Goal: Task Accomplishment & Management: Manage account settings

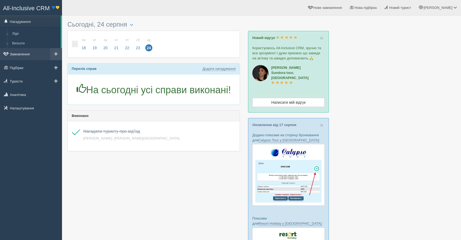
click at [17, 56] on link "Замовлення" at bounding box center [31, 54] width 62 height 12
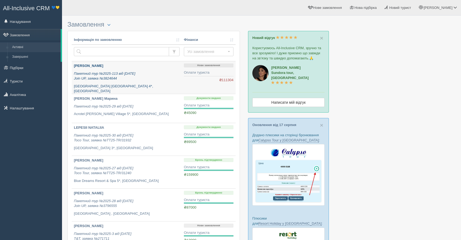
click at [149, 85] on p "[GEOGRAPHIC_DATA] [GEOGRAPHIC_DATA] 4*, [GEOGRAPHIC_DATA]" at bounding box center [127, 89] width 106 height 10
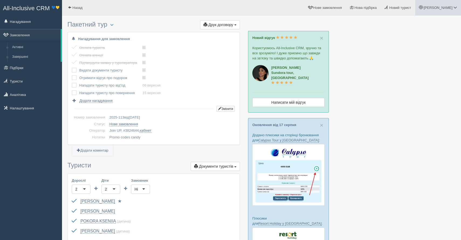
click at [448, 12] on link "[PERSON_NAME]" at bounding box center [438, 7] width 46 height 15
click at [426, 32] on link "Моя аналітика" at bounding box center [431, 36] width 59 height 12
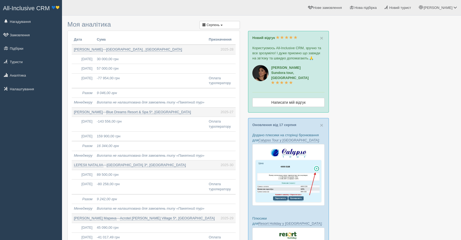
click at [30, 8] on span "All-Inclusive CRM" at bounding box center [26, 8] width 47 height 7
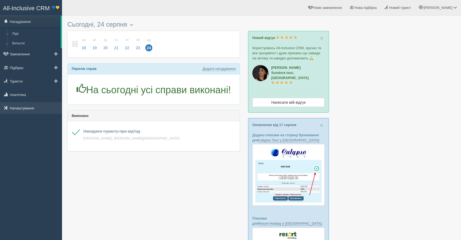
click at [18, 109] on link "Налаштування" at bounding box center [31, 108] width 62 height 12
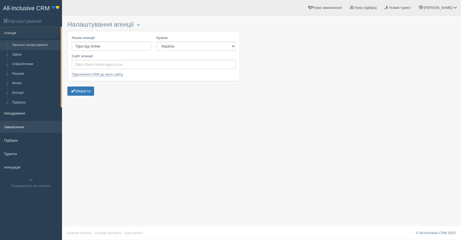
click at [20, 125] on link "Замовлення" at bounding box center [31, 127] width 62 height 12
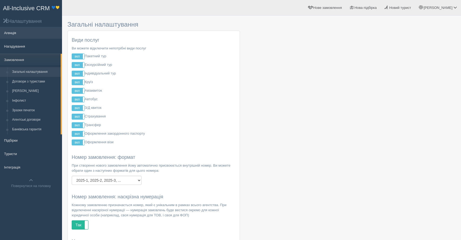
click at [18, 33] on link "Агенція" at bounding box center [31, 33] width 62 height 12
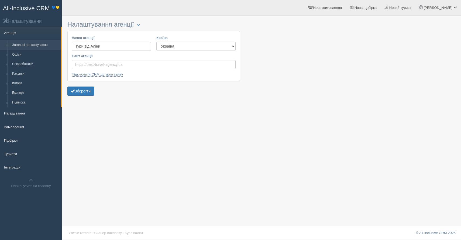
click at [16, 43] on link "Загальні налаштування" at bounding box center [35, 45] width 51 height 10
click at [19, 12] on span "All-Inclusive CRM" at bounding box center [26, 8] width 47 height 7
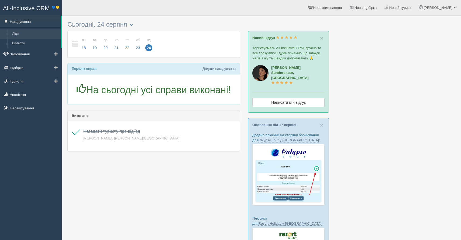
click at [26, 34] on link "Ліди" at bounding box center [35, 34] width 51 height 10
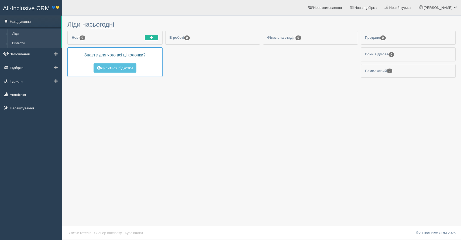
click at [40, 47] on link "Вильоти" at bounding box center [35, 44] width 51 height 10
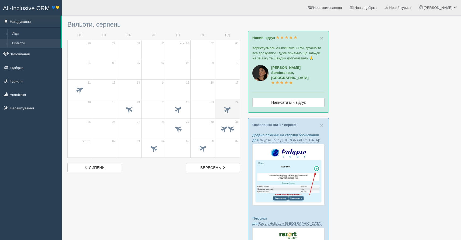
click at [230, 111] on span at bounding box center [227, 109] width 9 height 9
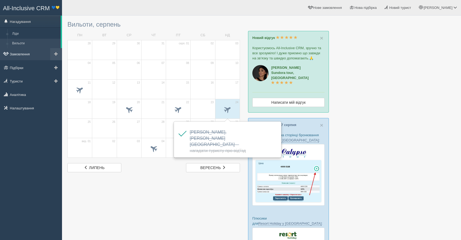
click at [28, 55] on link "Замовлення" at bounding box center [31, 54] width 62 height 12
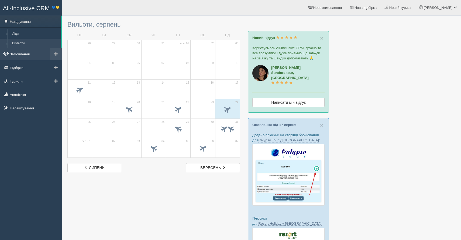
click at [28, 55] on link "Замовлення" at bounding box center [31, 54] width 62 height 12
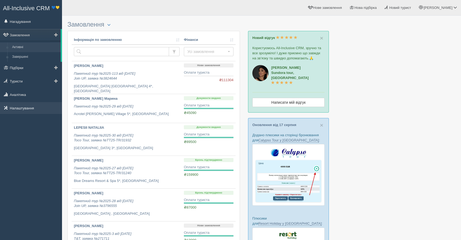
click at [23, 105] on link "Налаштування" at bounding box center [31, 108] width 62 height 12
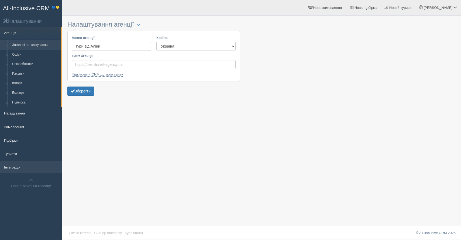
click at [15, 163] on link "Інтеграція" at bounding box center [31, 168] width 62 height 12
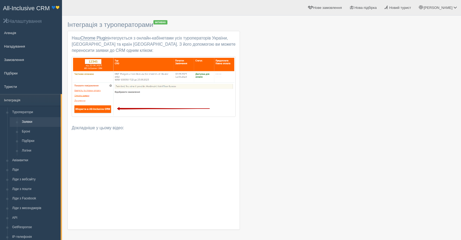
click at [18, 12] on link "All-Inclusive CRM 💙💛" at bounding box center [30, 7] width 61 height 15
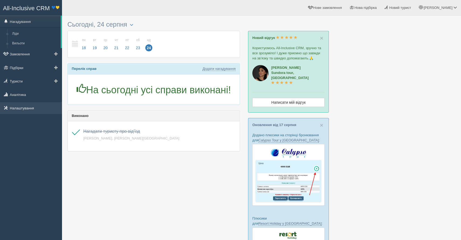
click at [20, 109] on link "Налаштування" at bounding box center [31, 108] width 62 height 12
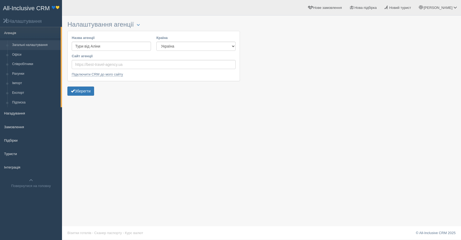
click at [18, 10] on span "All-Inclusive CRM" at bounding box center [26, 8] width 47 height 7
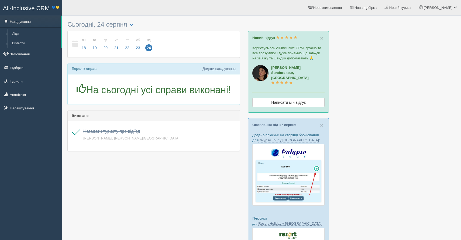
click at [319, 39] on p "Новий відгук" at bounding box center [288, 37] width 72 height 5
click at [320, 39] on span "×" at bounding box center [321, 38] width 3 height 6
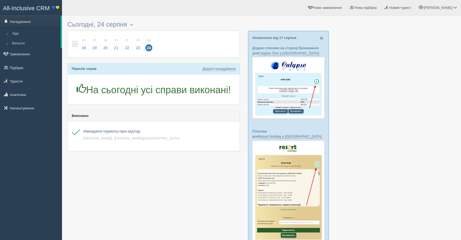
click at [320, 37] on span "×" at bounding box center [321, 38] width 3 height 6
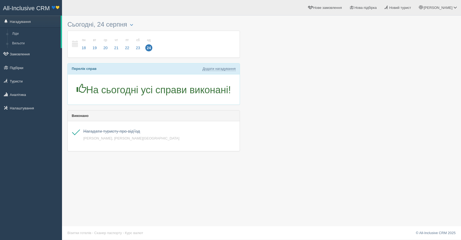
click at [34, 5] on span "All-Inclusive CRM" at bounding box center [26, 8] width 47 height 7
click at [30, 11] on span "All-Inclusive CRM" at bounding box center [26, 8] width 47 height 7
click at [15, 57] on link "Замовлення" at bounding box center [31, 54] width 62 height 12
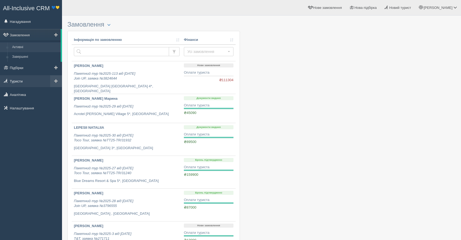
click at [20, 86] on link "Туристи" at bounding box center [31, 81] width 62 height 12
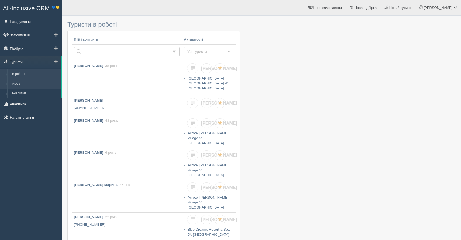
click at [20, 86] on link "Архів" at bounding box center [35, 84] width 51 height 10
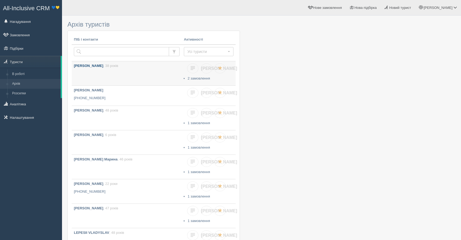
click at [174, 74] on link "POKORA SVITLANA , 38 років" at bounding box center [127, 73] width 110 height 24
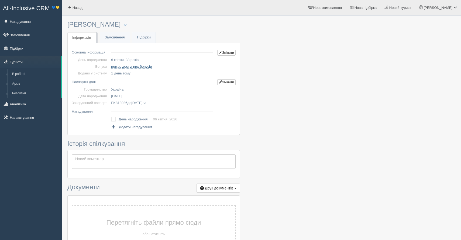
click at [136, 67] on span "немає доступних бонусів" at bounding box center [131, 67] width 41 height 4
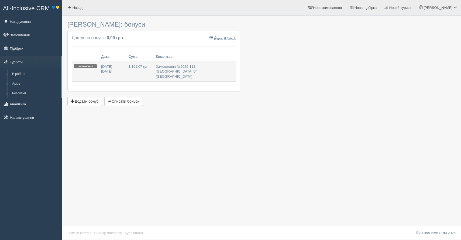
click at [126, 71] on td "1 191,07 грн" at bounding box center [139, 72] width 27 height 20
type input "1191.07"
type input "19.08.2025"
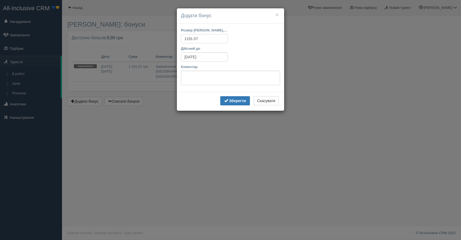
click at [207, 40] on input "1191.07" at bounding box center [204, 38] width 47 height 9
click at [266, 101] on button "Скасувати" at bounding box center [265, 100] width 25 height 9
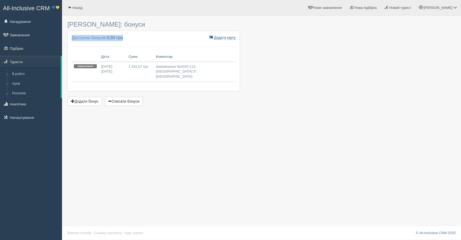
click at [219, 40] on div "Додати карту Картка # Доступно бонусів: 0,00 грн Дата Сума Коментар нараховано …" at bounding box center [154, 61] width 172 height 60
click at [219, 38] on span "Додати карту" at bounding box center [225, 38] width 22 height 4
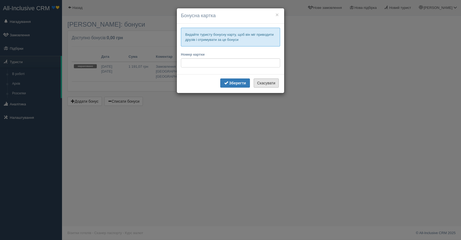
click at [270, 85] on button "Скасувати" at bounding box center [265, 83] width 25 height 9
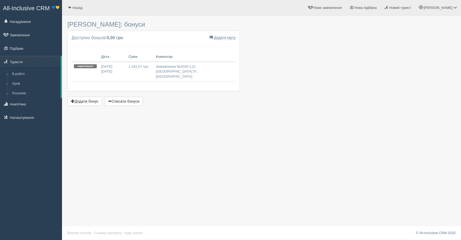
click at [20, 8] on span "All-Inclusive CRM" at bounding box center [26, 8] width 47 height 7
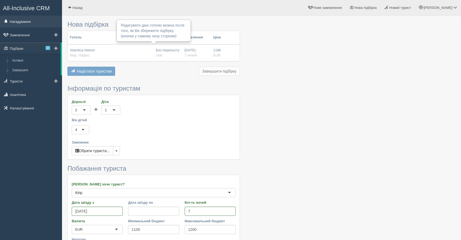
click at [14, 21] on link "Нагадування" at bounding box center [31, 22] width 62 height 12
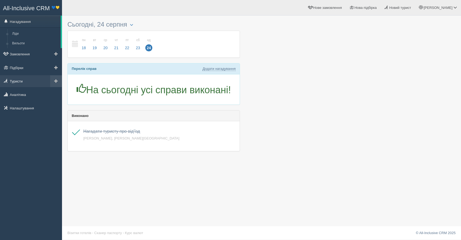
click at [26, 81] on link "Туристи" at bounding box center [31, 81] width 62 height 12
click at [25, 66] on link "Підбірки" at bounding box center [31, 68] width 62 height 12
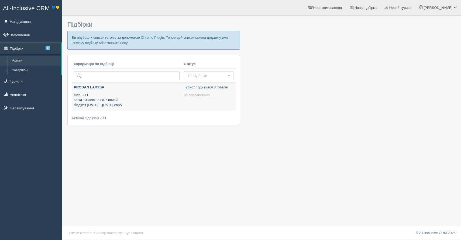
type input "2025-08-24 16:10"
click at [173, 110] on td "PRODAN LARYSA Кіпр, 2+1 заїзд 13 жовтня на 7 ночей бюджет 1000 – 1600 євро" at bounding box center [127, 96] width 110 height 27
click at [166, 91] on div "PRODAN LARYSA Кіпр, 2+1 заїзд 13 жовтня на 7 ночей бюджет 1000 – 1600 євро" at bounding box center [127, 96] width 106 height 23
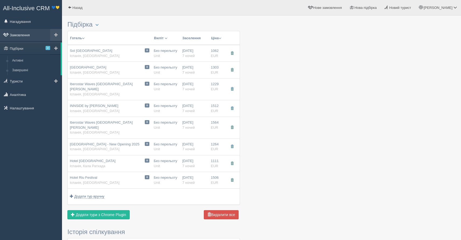
click at [29, 40] on link "Замовлення" at bounding box center [31, 35] width 62 height 12
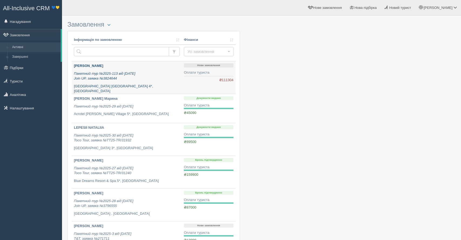
click at [132, 81] on p "Пакетний тур №2025-113 від 22.08.2025 Join UP, заявка №3824644" at bounding box center [127, 76] width 106 height 10
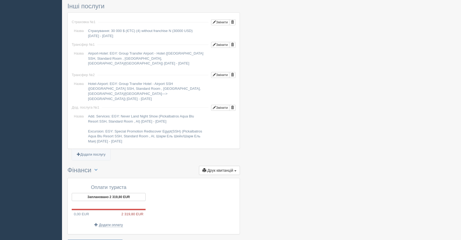
scroll to position [477, 0]
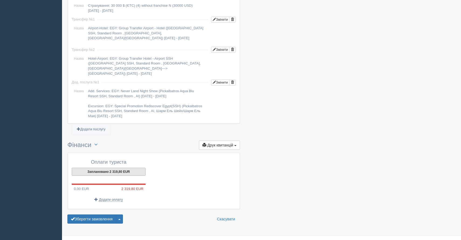
click at [109, 168] on button "Заплановано 2 319,80 EUR" at bounding box center [109, 172] width 74 height 8
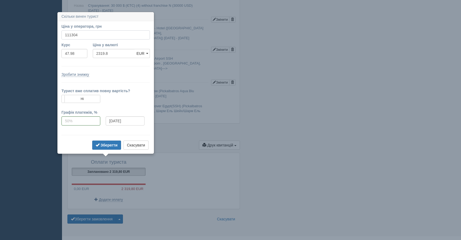
click at [88, 36] on input "111304" at bounding box center [105, 34] width 88 height 9
type input "1"
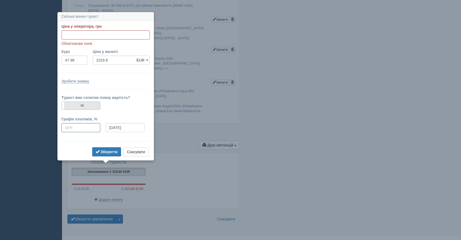
click at [83, 106] on label "Ні" at bounding box center [81, 106] width 38 height 8
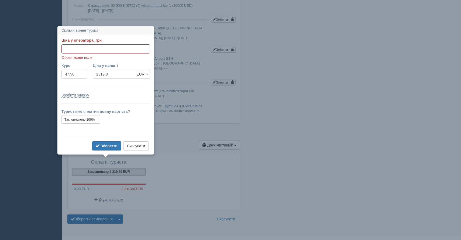
click at [82, 49] on input "Ціна у оператора, грн" at bounding box center [105, 48] width 88 height 9
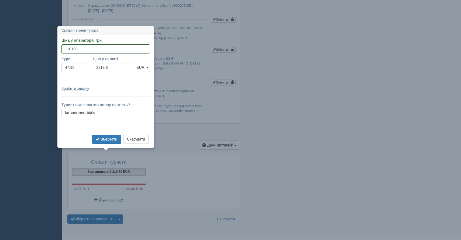
type input "110100"
type input "2294.71"
click at [103, 144] on div "Зберегти Скасувати" at bounding box center [105, 140] width 88 height 11
click at [103, 138] on b "Зберегти" at bounding box center [108, 139] width 17 height 4
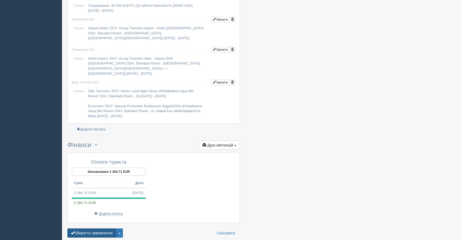
click at [95, 229] on button "Зберегти замовлення" at bounding box center [91, 233] width 49 height 9
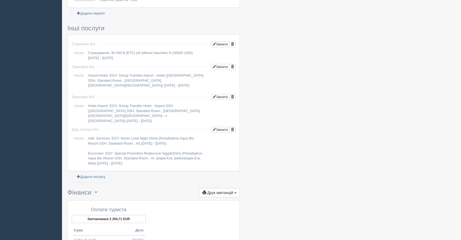
scroll to position [507, 0]
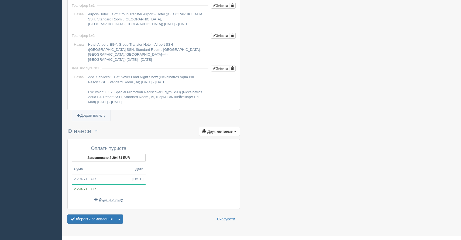
click at [238, 167] on div "Оплати туриста Заплановано 2 294,71 EUR Сума Дата 2 294,71 EUR 24.08.2025 2 294…" at bounding box center [154, 174] width 172 height 70
click at [100, 127] on button "button" at bounding box center [95, 131] width 9 height 8
click at [103, 137] on link "Переключити UAH / EUR" at bounding box center [117, 141] width 51 height 9
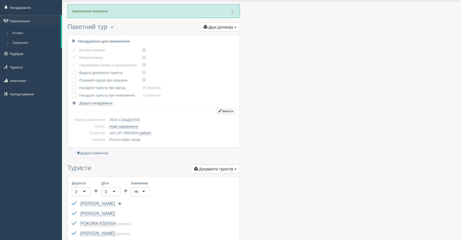
scroll to position [15, 0]
click at [146, 72] on span at bounding box center [144, 72] width 4 height 4
type input "2025-08-24 16:35"
select select "16"
select select "35"
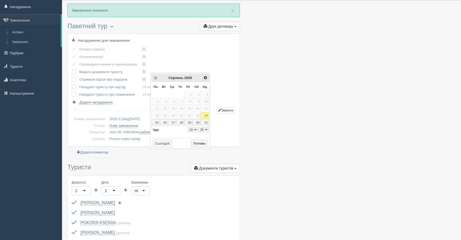
click at [204, 78] on span "Наст>" at bounding box center [205, 78] width 4 height 4
select select "16"
select select "35"
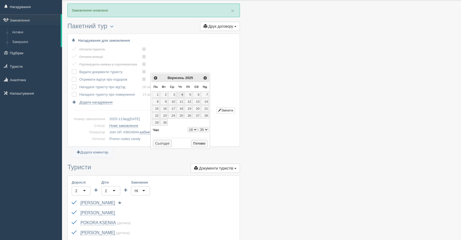
click at [183, 93] on link "4" at bounding box center [180, 95] width 8 height 6
type input "2025-09-04 16:35"
select select "16"
select select "35"
click at [199, 142] on button "Готово" at bounding box center [199, 144] width 17 height 8
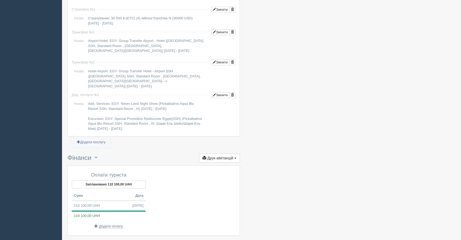
scroll to position [507, 0]
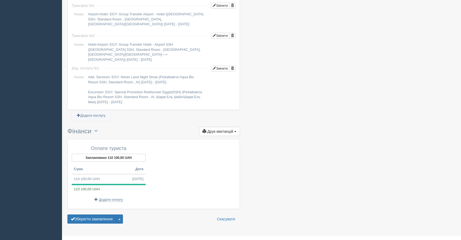
click at [100, 127] on button "button" at bounding box center [95, 131] width 9 height 8
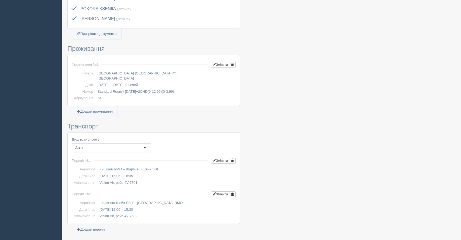
scroll to position [0, 0]
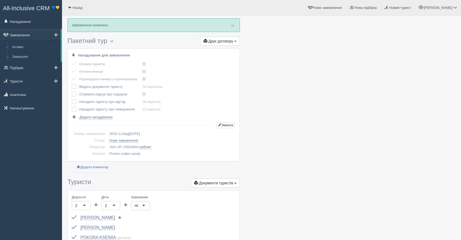
click at [16, 38] on link "Замовлення" at bounding box center [30, 35] width 61 height 12
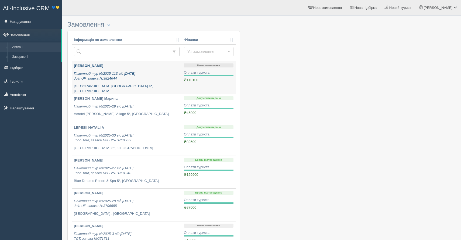
click at [174, 78] on p "Пакетний тур №2025-113 від [DATE] Join UP, заявка №3824644" at bounding box center [127, 76] width 106 height 10
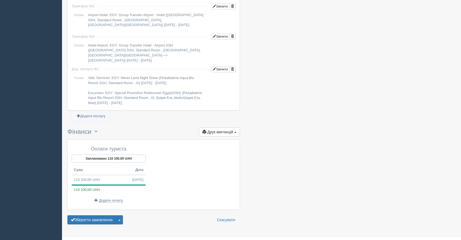
scroll to position [491, 0]
click at [221, 127] on button "Друк квитанцій Друк" at bounding box center [219, 131] width 41 height 9
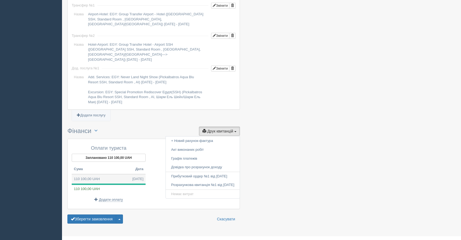
click at [113, 175] on td "110 100,00 UAH 24.08.2025" at bounding box center [109, 180] width 74 height 10
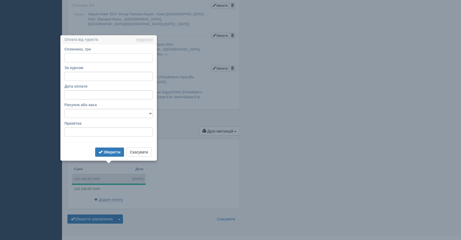
type input "110100.00"
type input "47.98"
type input "1"
type input "40000"
click at [100, 107] on label "Рахунок або каса" at bounding box center [108, 104] width 88 height 5
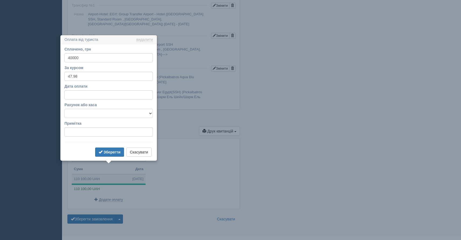
click at [100, 109] on select "Банківський рахунок Готівкова каса" at bounding box center [108, 113] width 88 height 9
click at [100, 113] on select "Банківський рахунок Готівкова каса" at bounding box center [108, 113] width 88 height 9
select select "2725"
click at [101, 96] on input "Дата оплати" at bounding box center [108, 94] width 88 height 9
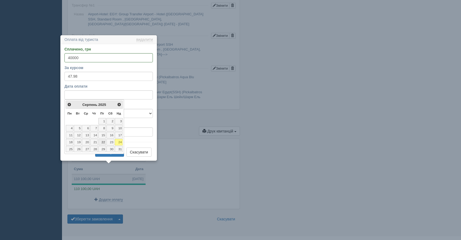
click at [101, 143] on link "22" at bounding box center [102, 142] width 8 height 6
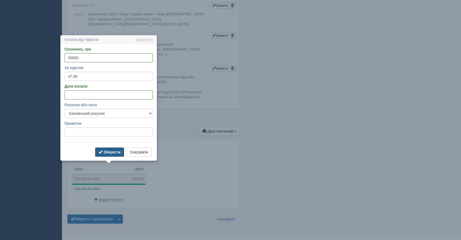
click at [106, 155] on button "Зберегти" at bounding box center [109, 152] width 29 height 9
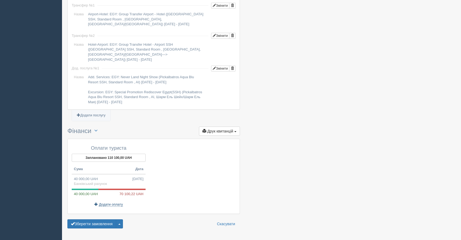
click at [101, 203] on span "Додати оплату" at bounding box center [111, 205] width 24 height 4
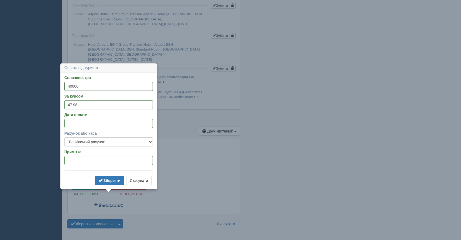
select select
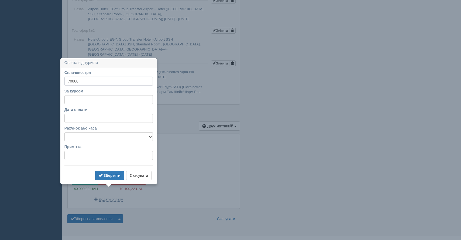
type input "70000"
click at [94, 121] on input "Дата оплати" at bounding box center [108, 118] width 88 height 9
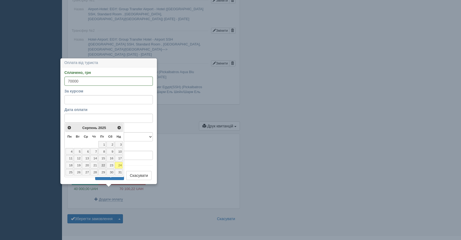
click at [105, 165] on link "22" at bounding box center [102, 165] width 8 height 6
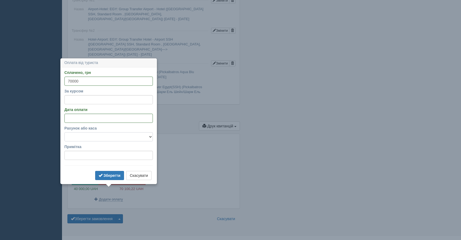
click at [92, 134] on select "Банківський рахунок Готівкова каса" at bounding box center [108, 136] width 88 height 9
select select "2725"
click at [80, 100] on input "За курсом" at bounding box center [108, 99] width 88 height 9
type input "47.98"
click at [108, 174] on b "Зберегти" at bounding box center [111, 176] width 17 height 4
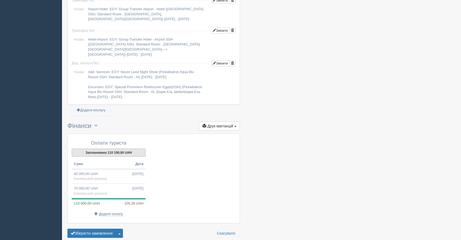
click at [110, 149] on button "Заплановано 110 100,00 UAH" at bounding box center [109, 153] width 74 height 8
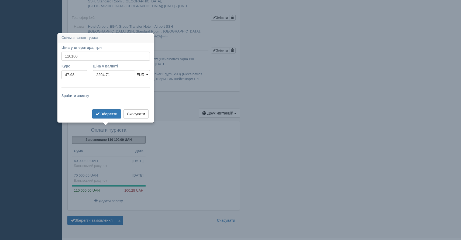
scroll to position [510, 0]
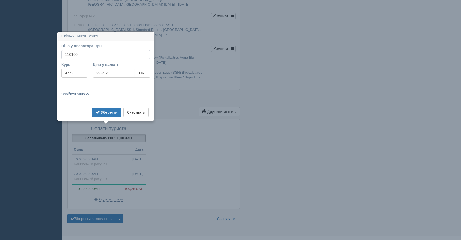
click at [89, 53] on input "110100" at bounding box center [105, 54] width 88 height 9
click at [139, 110] on button "Скасувати" at bounding box center [135, 112] width 25 height 9
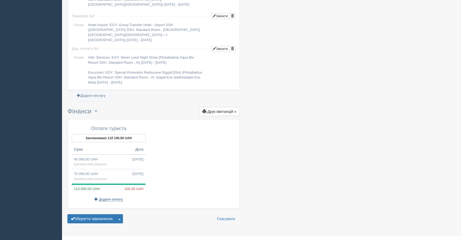
click at [109, 198] on span "Додати оплату" at bounding box center [111, 200] width 24 height 4
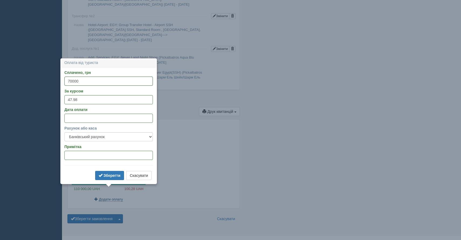
select select
type input "100"
click at [86, 99] on input "За курсом" at bounding box center [108, 99] width 88 height 9
type input "47.98"
click at [95, 115] on input "Дата оплати" at bounding box center [108, 118] width 88 height 9
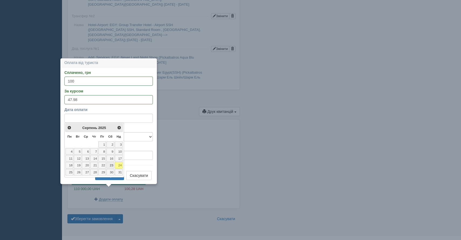
click at [112, 166] on link "23" at bounding box center [110, 165] width 8 height 6
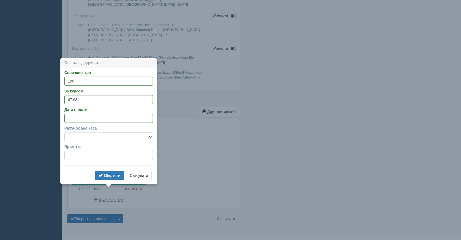
click at [96, 134] on select "Банківський рахунок Готівкова каса" at bounding box center [108, 136] width 88 height 9
select select "2725"
click at [106, 175] on b "Зберегти" at bounding box center [111, 176] width 17 height 4
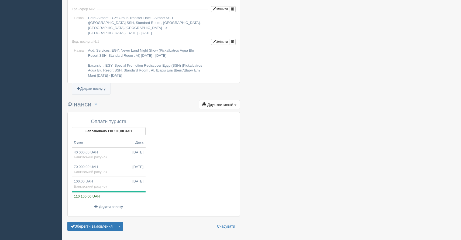
scroll to position [525, 0]
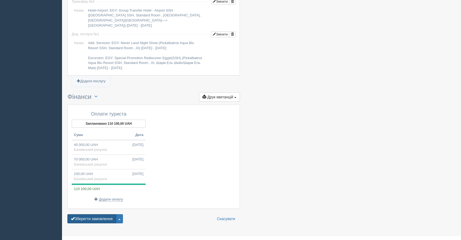
click at [96, 215] on button "Зберегти замовлення" at bounding box center [91, 219] width 49 height 9
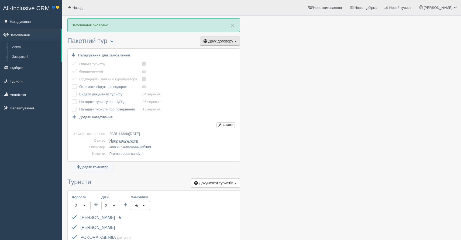
click at [220, 41] on span "Друк договору" at bounding box center [220, 41] width 25 height 4
click at [173, 52] on link "Join UP" at bounding box center [202, 51] width 73 height 9
click at [226, 127] on button "Змінити" at bounding box center [225, 126] width 18 height 6
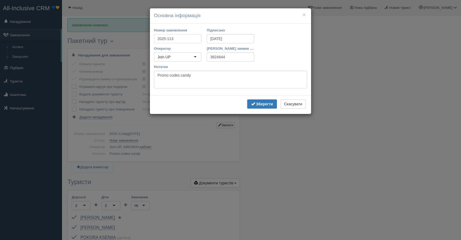
click at [185, 39] on input "2025-113" at bounding box center [177, 38] width 47 height 9
type input "2025-31"
click at [260, 106] on b "Зберегти" at bounding box center [264, 104] width 17 height 4
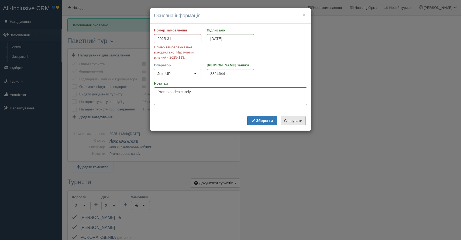
click at [289, 122] on button "Скасувати" at bounding box center [292, 120] width 25 height 9
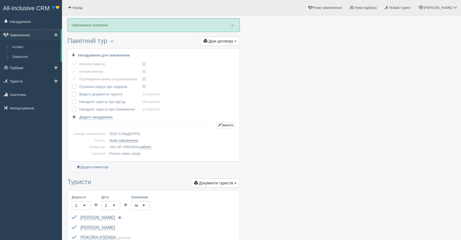
click at [20, 38] on link "Замовлення" at bounding box center [30, 35] width 61 height 12
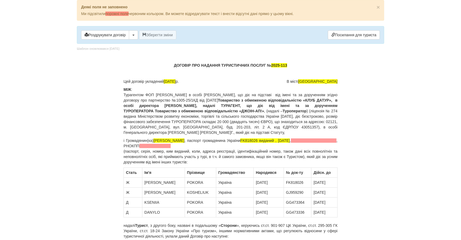
click at [298, 67] on p "ДОГОВІР ПРО НАДАННЯ ТУРИСТИЧНИХ ПОСЛУГ № 2025-113" at bounding box center [230, 65] width 214 height 5
click at [168, 37] on button "Зберегти зміни" at bounding box center [157, 34] width 37 height 9
click at [322, 143] on span at bounding box center [314, 141] width 46 height 4
click at [337, 146] on p "і Громадянин(ка) [PERSON_NAME] , паспорт громадянина України FK818026 виданий ,…" at bounding box center [230, 151] width 214 height 27
click at [337, 148] on p "і Громадянин(ка) [PERSON_NAME] , паспорт громадянина України FK818026 виданий ,…" at bounding box center [230, 151] width 214 height 27
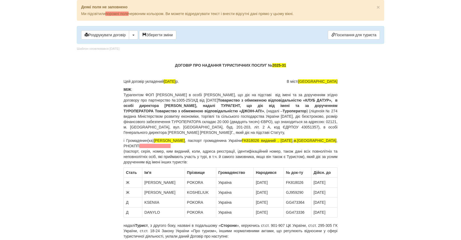
click at [124, 153] on p "і Громадянин(ка) [PERSON_NAME] , паспорт громадянина України FK818026 виданий ,…" at bounding box center [230, 151] width 214 height 27
click at [180, 148] on span at bounding box center [193, 146] width 32 height 4
click at [226, 165] on p "і Громадянин(ка) [PERSON_NAME] , паспорт громадянина України FK818026 виданий ,…" at bounding box center [230, 151] width 214 height 27
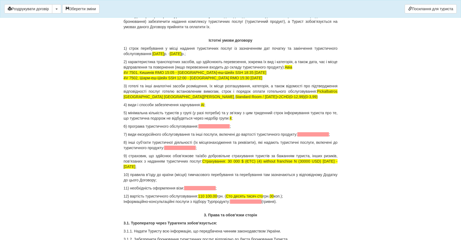
scroll to position [543, 0]
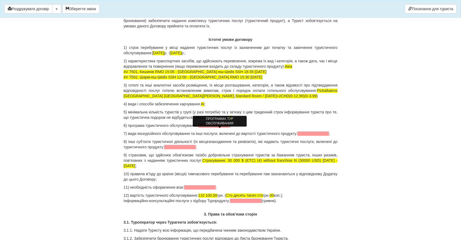
click at [221, 128] on span at bounding box center [214, 126] width 32 height 4
click at [297, 136] on span at bounding box center [313, 134] width 32 height 4
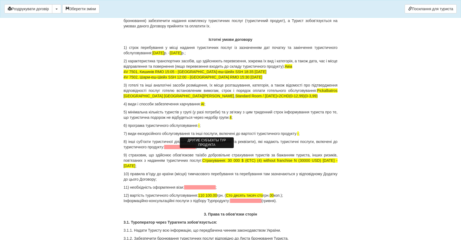
click at [196, 149] on span at bounding box center [180, 147] width 32 height 4
click at [201, 190] on span at bounding box center [200, 188] width 32 height 4
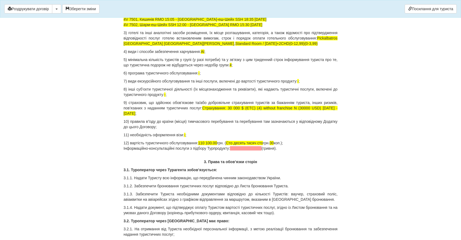
scroll to position [596, 0]
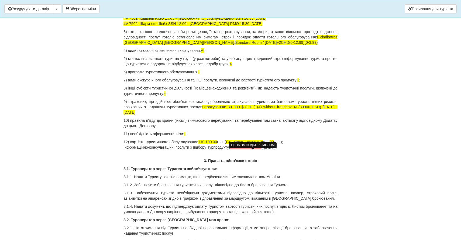
click at [261, 150] on span at bounding box center [246, 147] width 32 height 4
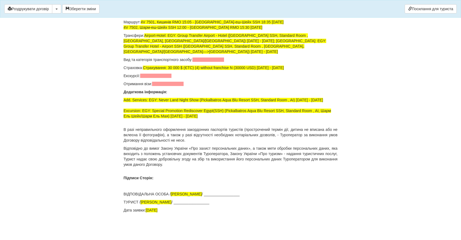
scroll to position [3817, 0]
click at [208, 62] on span at bounding box center [208, 60] width 32 height 4
click at [168, 78] on span at bounding box center [156, 76] width 32 height 4
click at [180, 87] on p "Отримання візи:" at bounding box center [230, 83] width 214 height 5
click at [180, 86] on span at bounding box center [168, 84] width 32 height 4
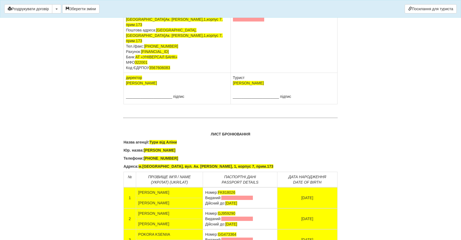
scroll to position [3427, 0]
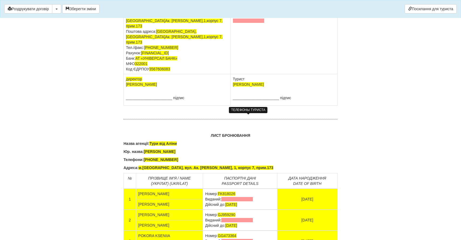
click at [253, 18] on span at bounding box center [249, 15] width 32 height 4
click at [253, 23] on span at bounding box center [249, 21] width 32 height 4
click at [251, 18] on span at bounding box center [249, 15] width 32 height 4
click at [253, 23] on span at bounding box center [249, 21] width 32 height 4
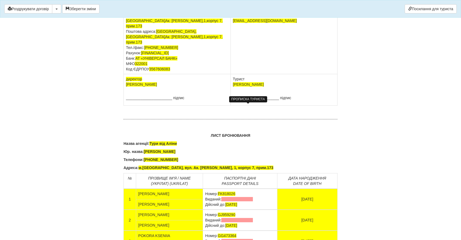
click at [242, 7] on span at bounding box center [249, 4] width 32 height 4
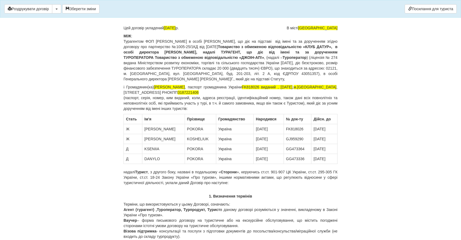
scroll to position [33, 0]
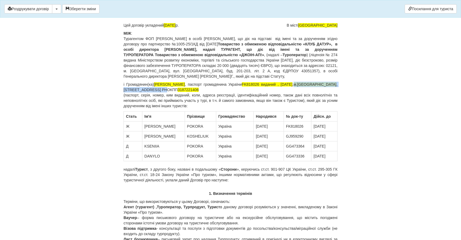
drag, startPoint x: 317, startPoint y: 91, endPoint x: 160, endPoint y: 96, distance: 157.3
click at [160, 96] on p "і Громадянин(ка) POKORA SVITLANA , паспорт громадянина України FK818026 виданий…" at bounding box center [230, 95] width 214 height 27
copy p "м.Чернівці , вул.Кишинівська, 1Б"
click at [161, 96] on p "і Громадянин(ка) POKORA SVITLANA , паспорт громадянина України FK818026 виданий…" at bounding box center [230, 95] width 214 height 27
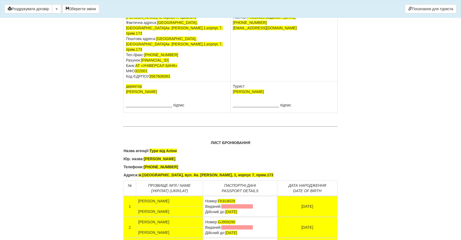
scroll to position [3416, 0]
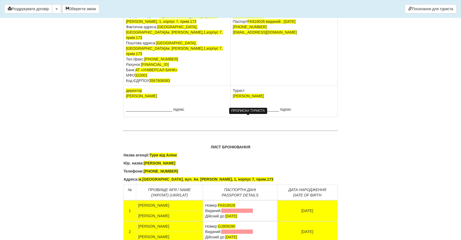
click at [237, 18] on span at bounding box center [249, 16] width 32 height 4
click at [264, 86] on td "POKORA SVITLANA м.Чернівці, вул.Кишинівська, 1Б Паспорт FK818026 виданий , 11.0…" at bounding box center [283, 46] width 107 height 80
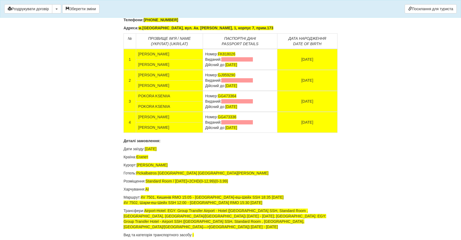
scroll to position [3568, 0]
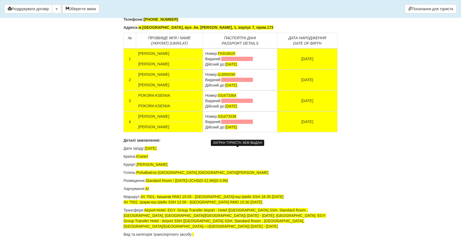
click at [239, 61] on span at bounding box center [237, 59] width 32 height 4
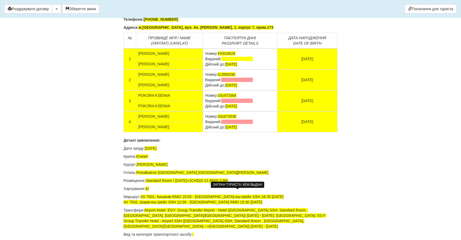
click at [237, 103] on span at bounding box center [237, 101] width 32 height 4
click at [248, 132] on td "Номер: GG473336 Виданий: Дійсний до: 04.08.2027" at bounding box center [240, 121] width 74 height 21
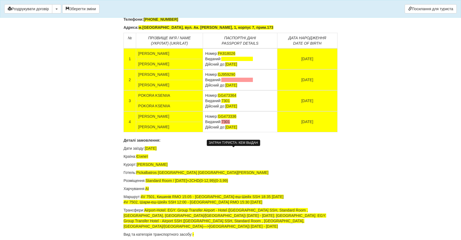
click at [230, 61] on span at bounding box center [237, 59] width 32 height 4
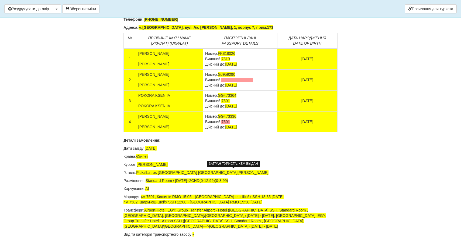
click at [227, 82] on span at bounding box center [237, 80] width 32 height 4
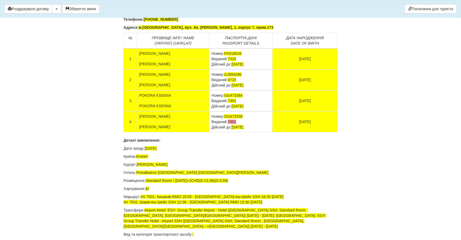
click at [252, 111] on td "Номер: GG473364 Виданий: 7301 Дійсний до: 04.08.2027" at bounding box center [240, 100] width 63 height 21
click at [232, 88] on span "16.08.2034" at bounding box center [237, 85] width 12 height 4
click at [265, 111] on td "Номер: GG473364 Виданий: 7301 Дійсний до: 04.08.2027" at bounding box center [240, 100] width 63 height 21
click at [236, 124] on span "7301" at bounding box center [232, 122] width 8 height 4
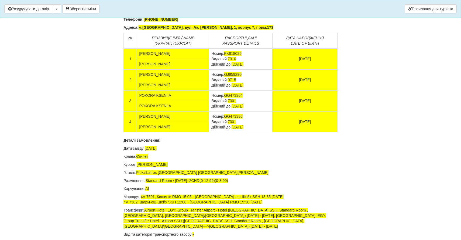
click at [248, 132] on td "Номер: GG473336 Виданий: 7301 Дійсний до: 04.08.2027" at bounding box center [240, 121] width 63 height 21
click at [236, 124] on span "7301" at bounding box center [232, 122] width 8 height 4
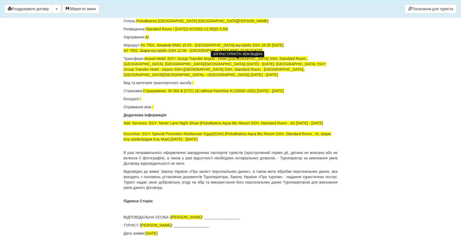
scroll to position [3720, 0]
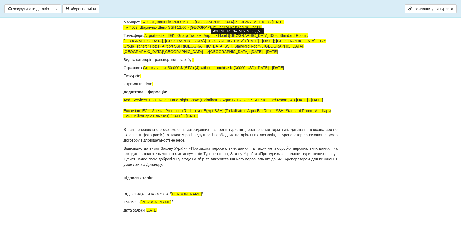
scroll to position [3840, 0]
click at [90, 11] on button "Зберегти зміни" at bounding box center [80, 8] width 37 height 9
click at [440, 8] on link "Посилання для туриста" at bounding box center [430, 8] width 52 height 9
click at [415, 11] on link "Посилання для туриста" at bounding box center [430, 8] width 52 height 9
click at [58, 9] on span "button" at bounding box center [56, 9] width 2 height 1
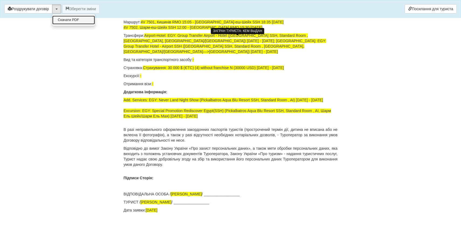
click at [75, 20] on link "Скачати PDF" at bounding box center [73, 20] width 43 height 9
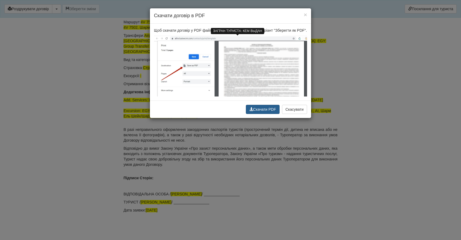
click at [255, 114] on button "Скачати PDF" at bounding box center [263, 109] width 34 height 9
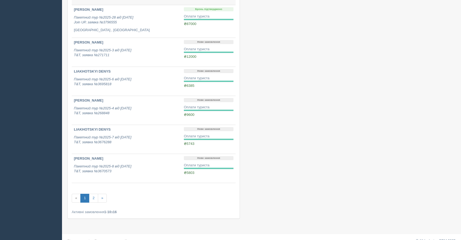
scroll to position [186, 0]
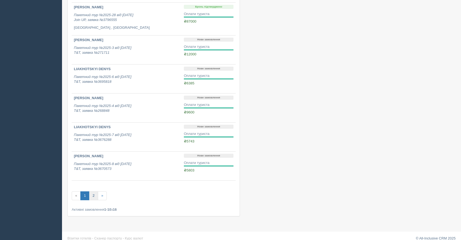
click at [95, 197] on link "2" at bounding box center [93, 196] width 9 height 9
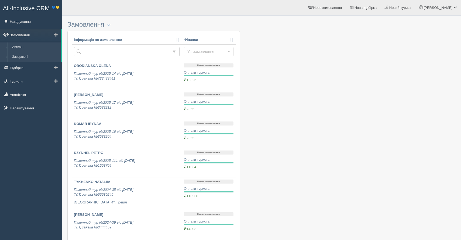
click at [25, 54] on link "Завершені" at bounding box center [35, 57] width 51 height 10
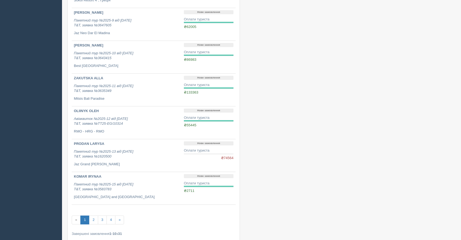
scroll to position [211, 0]
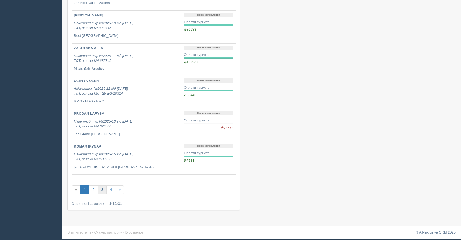
click at [98, 192] on link "3" at bounding box center [102, 190] width 9 height 9
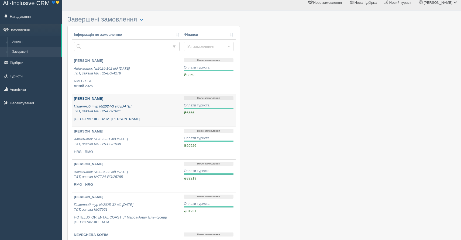
scroll to position [5, 0]
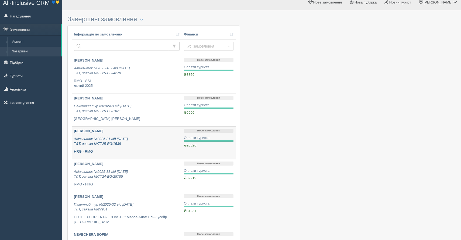
click at [139, 144] on p "Авіаквиток №2025-31 від [DATE] T&T, заявка №TT25-EG/1538" at bounding box center [127, 142] width 106 height 10
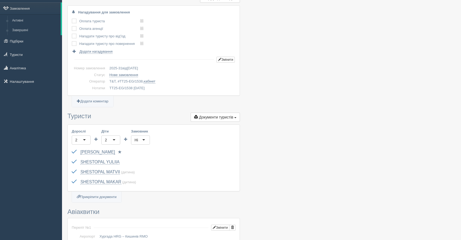
scroll to position [27, 0]
click at [224, 60] on button "Змінити" at bounding box center [225, 59] width 18 height 6
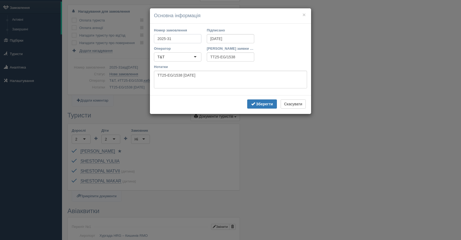
click at [179, 35] on input "2025-31" at bounding box center [177, 38] width 47 height 9
click at [180, 40] on input "2025-31" at bounding box center [177, 38] width 47 height 9
type input "2025-101"
click at [262, 110] on div "Зберегти Скасувати" at bounding box center [230, 104] width 161 height 19
click at [262, 107] on button "Зберегти" at bounding box center [262, 104] width 30 height 9
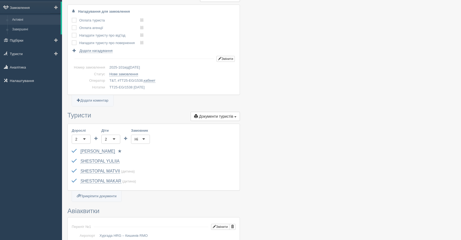
click at [18, 19] on link "Активні" at bounding box center [35, 20] width 51 height 10
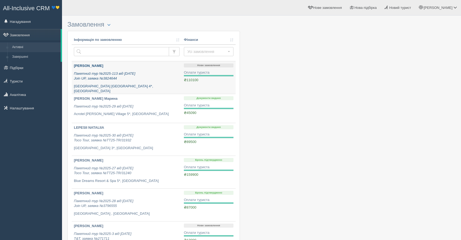
click at [148, 83] on div "POKORA SVITLANA Пакетний тур №2025-113 від 22.08.2025 Join UP, заявка №3824644 …" at bounding box center [127, 79] width 106 height 30
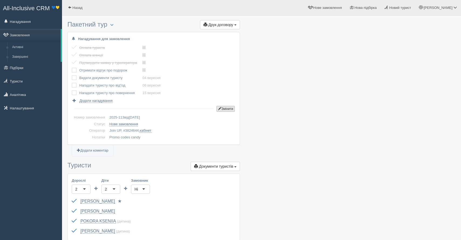
click at [219, 110] on span "button" at bounding box center [219, 108] width 3 height 3
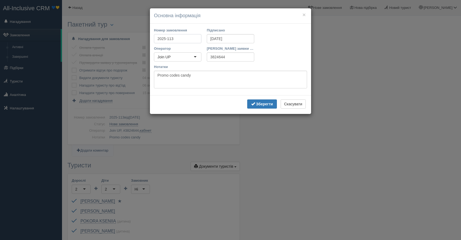
click at [187, 41] on input "2025-113" at bounding box center [177, 38] width 47 height 9
type input "2025-31"
click at [269, 103] on b "Зберегти" at bounding box center [264, 104] width 17 height 4
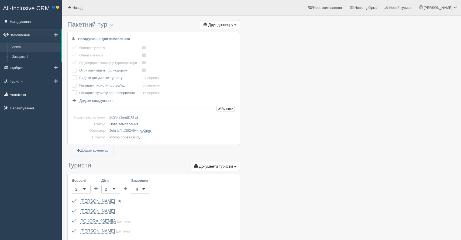
click at [26, 45] on link "Активні" at bounding box center [35, 48] width 51 height 10
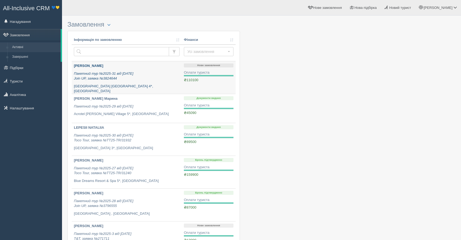
click at [156, 73] on p "Пакетний тур №2025-31 від [DATE] Join UP, заявка №3824644" at bounding box center [127, 76] width 106 height 10
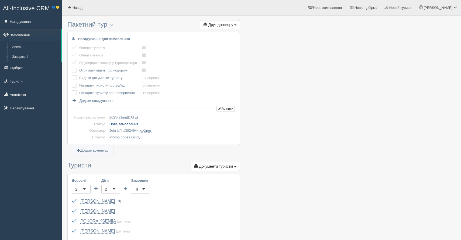
click at [120, 125] on link "Нове замовлення" at bounding box center [123, 124] width 29 height 4
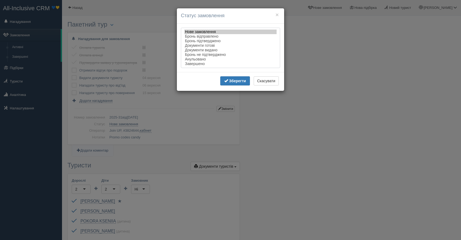
select select "booking_confirmed"
click at [196, 43] on option "Бронь підтверджено" at bounding box center [230, 41] width 92 height 5
click at [234, 83] on b "Зберегти" at bounding box center [237, 81] width 17 height 4
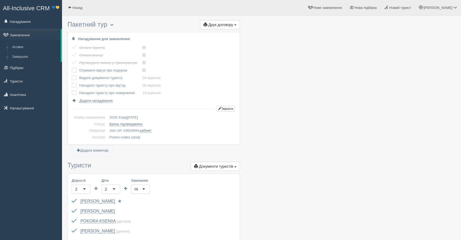
click at [113, 27] on button "button" at bounding box center [111, 25] width 9 height 6
click at [128, 41] on link "Змінити тип" at bounding box center [137, 42] width 61 height 9
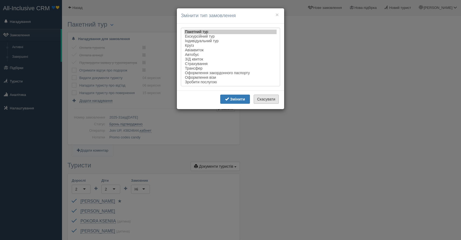
click at [267, 100] on button "Скасувати" at bounding box center [265, 99] width 25 height 9
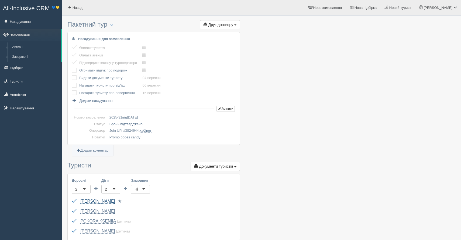
click at [87, 200] on link "POKORA SVITLANA" at bounding box center [97, 201] width 34 height 5
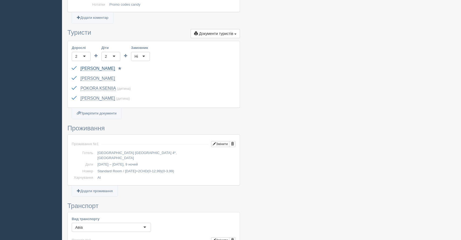
scroll to position [133, 0]
click at [108, 117] on link "Прикріпити документи" at bounding box center [96, 114] width 49 height 11
type input "C:\fakepath\ДОГОВІР №2025-31 на туристичне обслуговування.pdf"
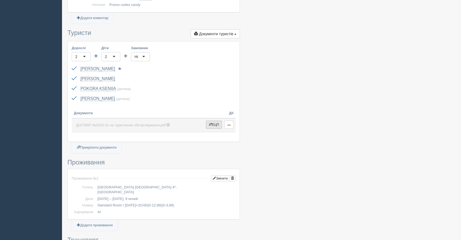
click at [215, 127] on button "ЕЦП" at bounding box center [214, 125] width 16 height 8
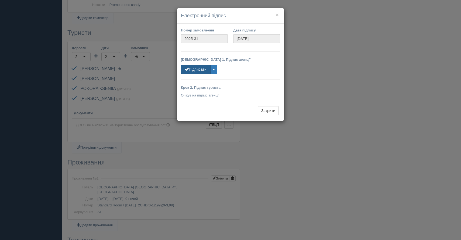
click at [203, 70] on button "Підписати" at bounding box center [196, 69] width 30 height 9
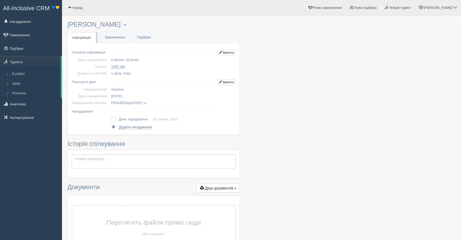
click at [104, 67] on td "Бонуси" at bounding box center [90, 66] width 37 height 7
click at [220, 51] on link "Змінити" at bounding box center [226, 53] width 18 height 6
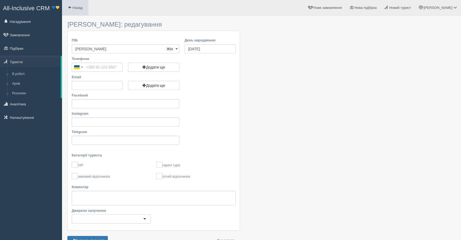
click at [77, 11] on link "Назад" at bounding box center [75, 7] width 26 height 15
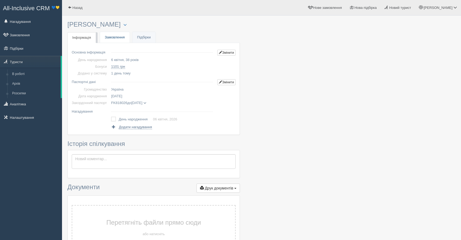
click at [117, 40] on link "Замовлення" at bounding box center [115, 37] width 30 height 11
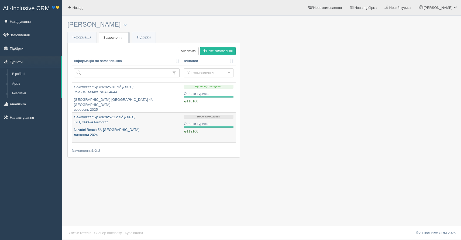
click at [139, 120] on p "Пакетний тур №2025-112 від [DATE] T&T, заявка №45633" at bounding box center [127, 120] width 106 height 10
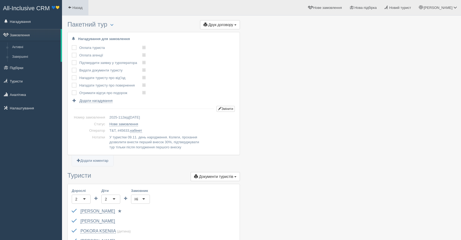
click at [81, 12] on link "Назад" at bounding box center [75, 7] width 26 height 15
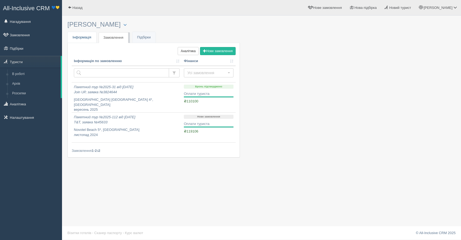
click at [87, 37] on span "Інформація" at bounding box center [81, 37] width 19 height 4
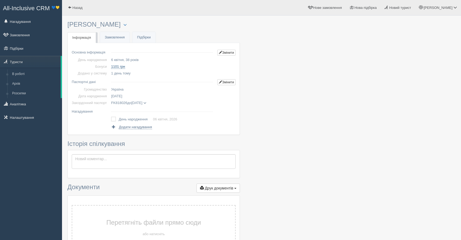
click at [117, 66] on span "1101 грн" at bounding box center [118, 67] width 14 height 4
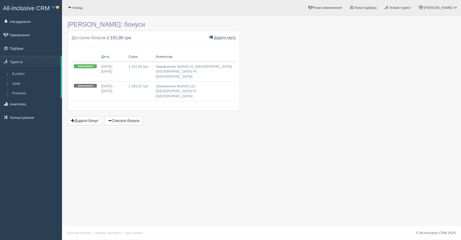
click at [219, 39] on span "Додати карту" at bounding box center [225, 38] width 22 height 4
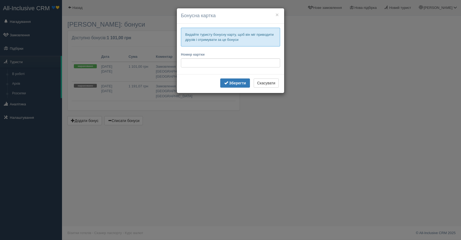
click at [238, 36] on p "Видайте туристу бонусну карту, щоб він міг приводити друзів і отримувати за це …" at bounding box center [230, 37] width 99 height 19
click at [214, 65] on input "Номер картки" at bounding box center [230, 62] width 99 height 9
type input "1"
click at [229, 84] on b "Зберегти" at bounding box center [237, 83] width 17 height 4
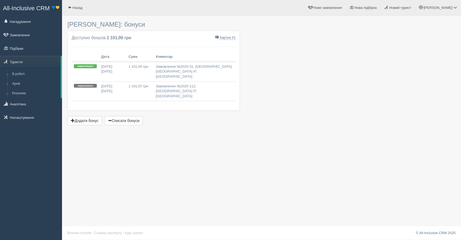
click at [117, 37] on b "1 101,00 грн" at bounding box center [119, 38] width 24 height 5
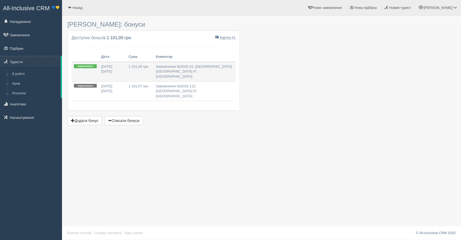
click at [92, 65] on div "нараховано" at bounding box center [85, 66] width 23 height 4
type input "1101.00"
type input "24.08.2026"
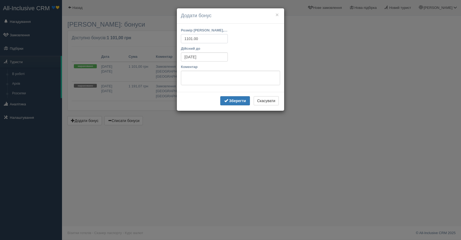
click at [203, 41] on input "1101.00" at bounding box center [204, 38] width 47 height 9
type input "1"
type input "1000"
click at [237, 103] on b "Зберегти" at bounding box center [237, 101] width 17 height 4
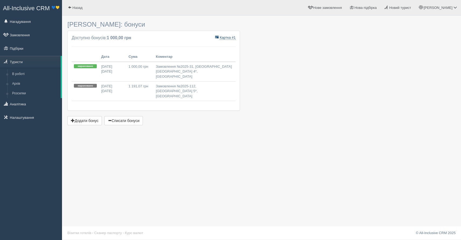
click at [223, 40] on span "Картка # 1" at bounding box center [227, 38] width 16 height 4
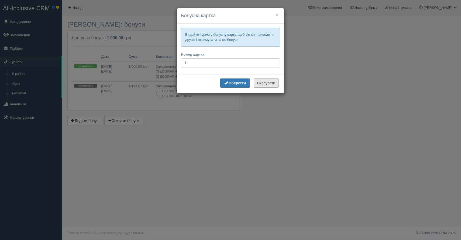
click at [263, 84] on button "Скасувати" at bounding box center [265, 83] width 25 height 9
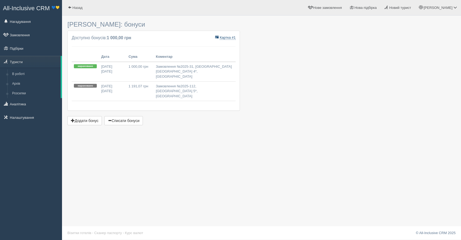
click at [228, 38] on span "Картка # 1" at bounding box center [227, 38] width 16 height 4
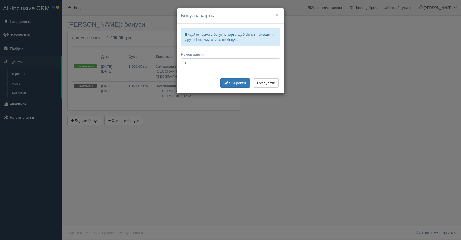
click at [183, 64] on input "1" at bounding box center [230, 62] width 99 height 9
type input "001"
click at [230, 84] on b "Зберегти" at bounding box center [237, 83] width 17 height 4
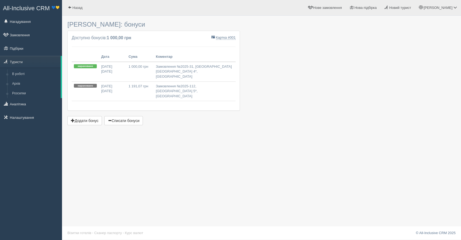
click at [21, 9] on span "All-Inclusive CRM" at bounding box center [26, 8] width 47 height 7
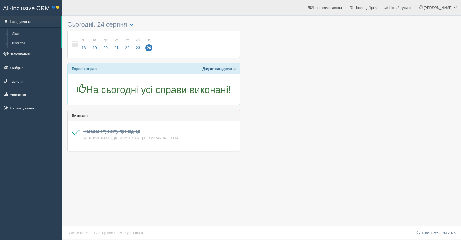
click at [216, 69] on link "Додати нагадування" at bounding box center [218, 69] width 33 height 4
select select "14"
select select "35"
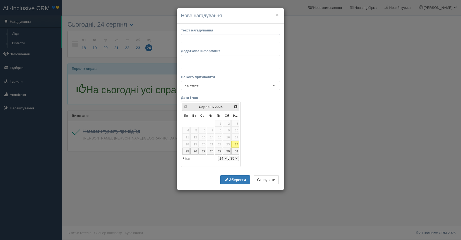
click at [200, 38] on input "text" at bounding box center [230, 38] width 99 height 9
type input "H"
type input "Розробити шаблон бонусної карти"
click at [187, 153] on link "25" at bounding box center [186, 151] width 8 height 6
select select "14"
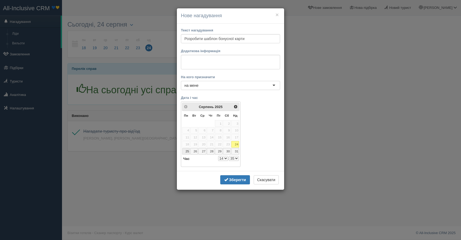
select select "35"
click at [223, 158] on select "0 1 2 3 4 5 6 7 8 9 10 11 12 13 14 15 16 17 18 19 20 21 22 23" at bounding box center [223, 158] width 10 height 5
select select "11"
select select "35"
click at [224, 157] on select "0 1 2 3 4 5 6 7 8 9 10 11 12 13 14 15 16 17 18 19 20 21 22 23" at bounding box center [223, 158] width 10 height 5
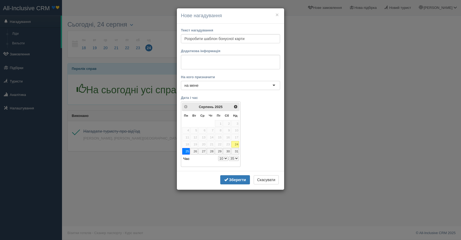
select select "10"
select select "35"
click at [234, 86] on div "на мене" at bounding box center [230, 85] width 99 height 9
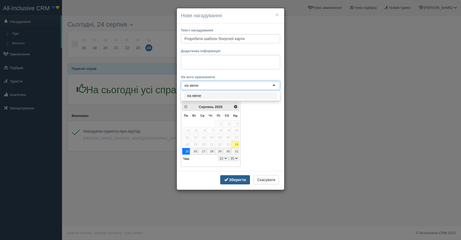
click at [234, 182] on b "Зберегти" at bounding box center [237, 180] width 17 height 4
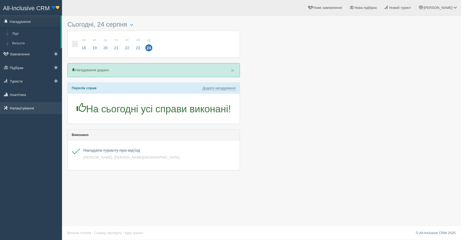
click at [22, 105] on link "Налаштування" at bounding box center [31, 108] width 62 height 12
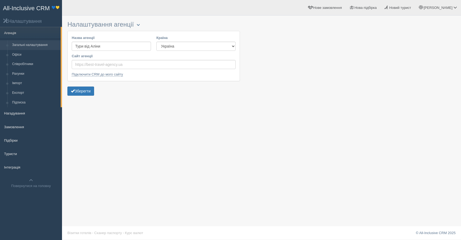
click at [139, 27] on button "button" at bounding box center [138, 25] width 9 height 6
click at [23, 53] on link "Офіси" at bounding box center [35, 55] width 51 height 10
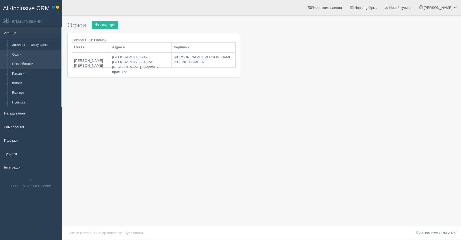
click at [24, 65] on link "Співробітники" at bounding box center [35, 65] width 51 height 10
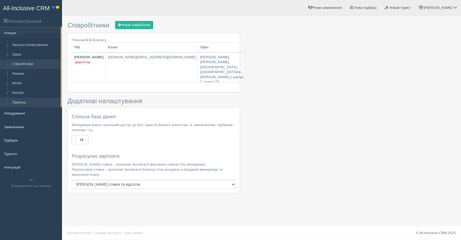
click at [18, 99] on link "Підписка" at bounding box center [35, 103] width 51 height 10
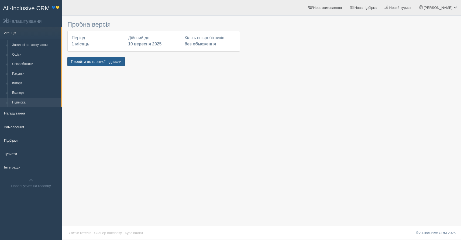
click at [76, 60] on button "Перейти до платної підписки" at bounding box center [95, 61] width 57 height 9
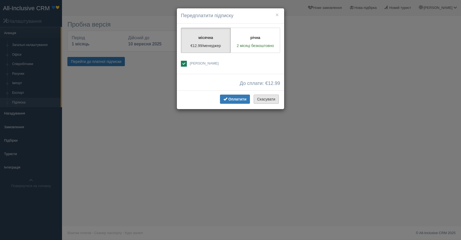
click at [262, 99] on button "Скасувати" at bounding box center [265, 99] width 25 height 9
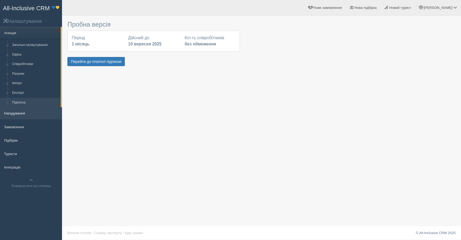
click at [15, 110] on link "Нагадування" at bounding box center [31, 113] width 62 height 12
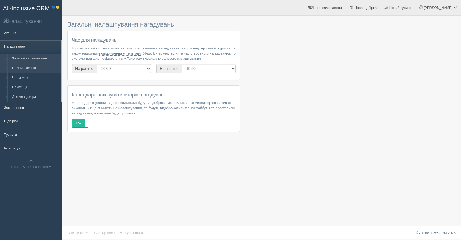
click at [26, 68] on link "По замовленню" at bounding box center [35, 69] width 51 height 10
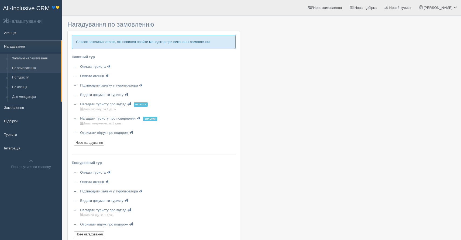
click at [28, 58] on link "Загальні налаштування" at bounding box center [35, 59] width 51 height 10
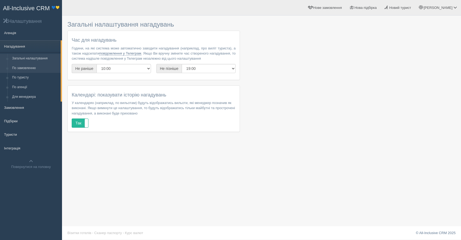
click at [27, 66] on link "По замовленню" at bounding box center [35, 69] width 51 height 10
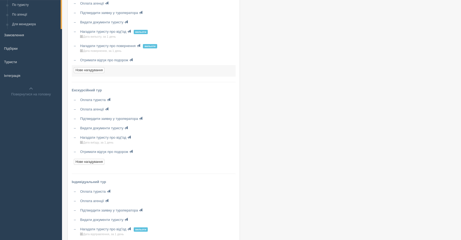
scroll to position [74, 0]
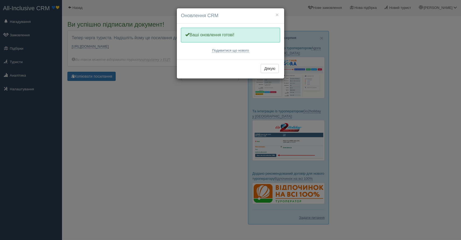
click at [270, 59] on div "Одну хвилинку, оновлюємо Вашу CRM Ваші оновлення готові! Подивитися що нового" at bounding box center [230, 42] width 107 height 36
click at [221, 37] on p "Ваші оновлення готові!" at bounding box center [230, 35] width 99 height 15
click at [228, 51] on link "Подивитися що нового" at bounding box center [230, 50] width 37 height 4
click at [266, 71] on button "Дякую" at bounding box center [269, 68] width 18 height 9
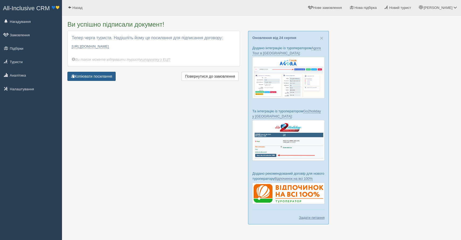
click at [96, 81] on button "Копіювати посилання" at bounding box center [91, 76] width 48 height 9
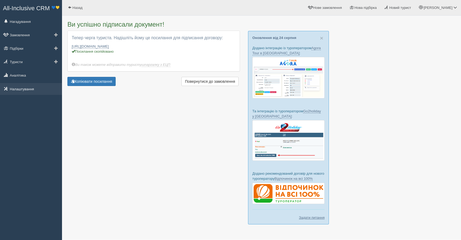
click at [25, 87] on link "Налаштування" at bounding box center [31, 89] width 62 height 12
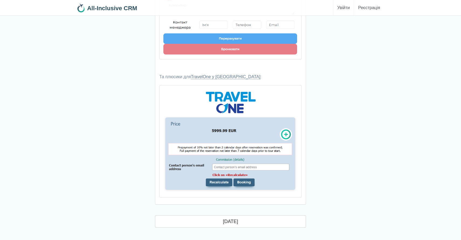
scroll to position [3574, 0]
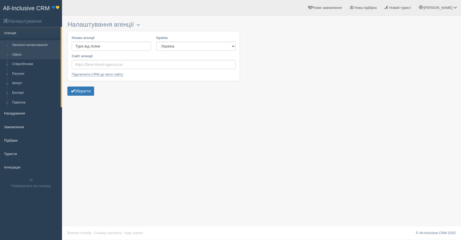
click at [22, 55] on link "Офіси" at bounding box center [35, 55] width 51 height 10
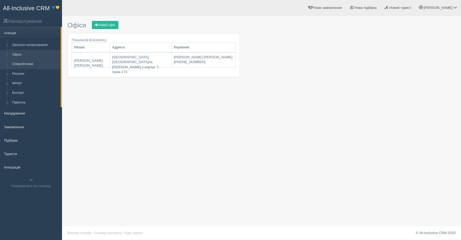
click at [23, 67] on link "Співробітники" at bounding box center [35, 65] width 51 height 10
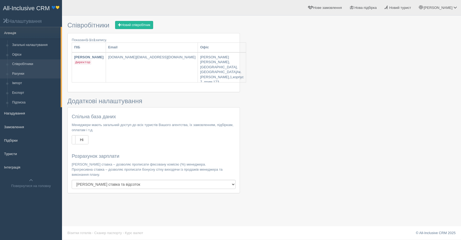
click at [21, 75] on link "Рахунки" at bounding box center [35, 74] width 51 height 10
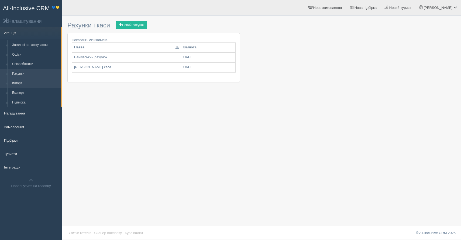
click at [19, 83] on link "Імпорт" at bounding box center [35, 84] width 51 height 10
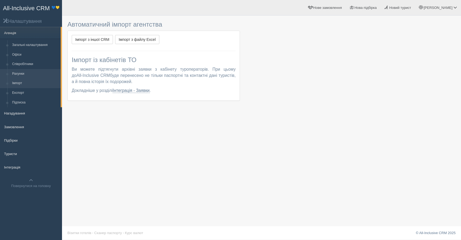
click at [19, 74] on link "Рахунки" at bounding box center [35, 74] width 51 height 10
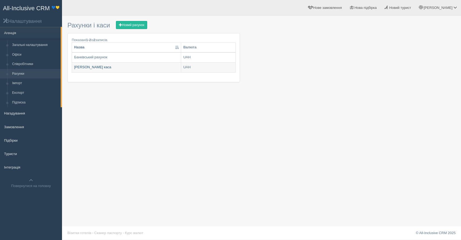
click at [119, 67] on link "[PERSON_NAME] каса" at bounding box center [126, 68] width 109 height 10
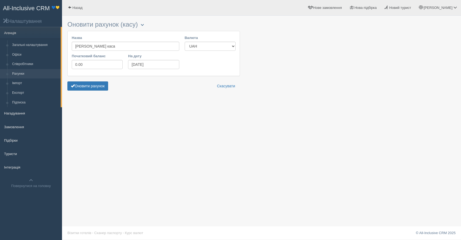
click at [146, 23] on button "button" at bounding box center [142, 25] width 9 height 6
click at [160, 35] on link "Видалити" at bounding box center [159, 33] width 43 height 9
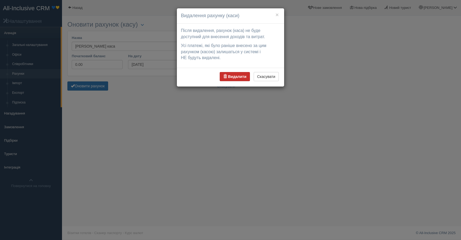
click at [234, 79] on button "Видалити" at bounding box center [234, 76] width 30 height 9
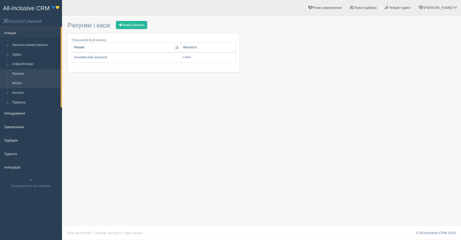
click at [26, 86] on link "Імпорт" at bounding box center [35, 84] width 51 height 10
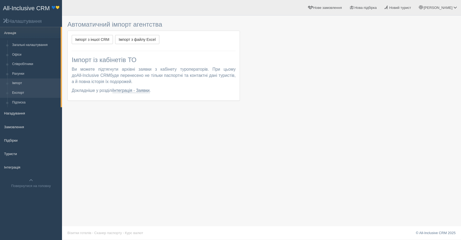
click at [23, 95] on link "Експорт" at bounding box center [35, 93] width 51 height 10
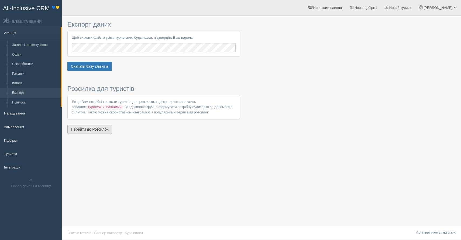
click at [96, 130] on link "Перейти до Розсилок" at bounding box center [89, 129] width 44 height 9
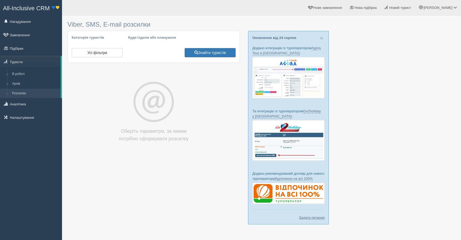
select select
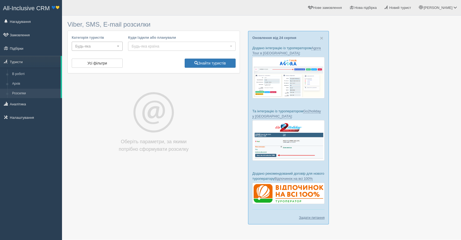
click at [100, 47] on span "Будь-яка" at bounding box center [95, 46] width 40 height 5
click at [89, 93] on span "без категорії" at bounding box center [87, 91] width 20 height 5
select select "tourist_category_empty"
click at [159, 44] on span "Будь-яка країна" at bounding box center [179, 46] width 97 height 5
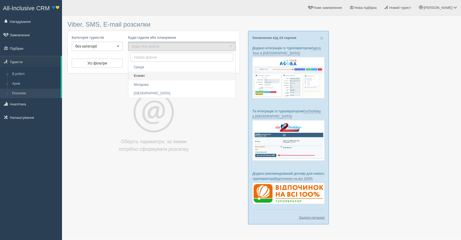
click at [148, 75] on link "Єгипет" at bounding box center [181, 76] width 107 height 9
select select "275"
click at [109, 91] on div "Viber, SMS, E-mail розсилки Категорія туристів без категорії VIP гарячі тури зи…" at bounding box center [153, 92] width 172 height 148
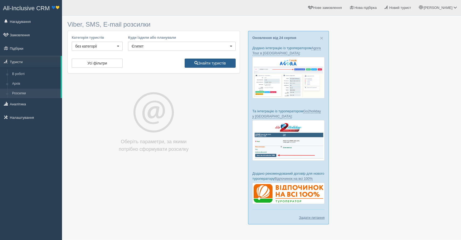
click at [207, 63] on button "Знайти туристів" at bounding box center [209, 63] width 51 height 9
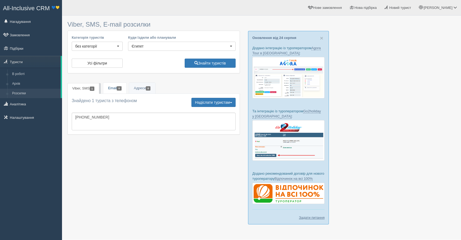
click at [121, 93] on link "Email 0" at bounding box center [114, 88] width 23 height 11
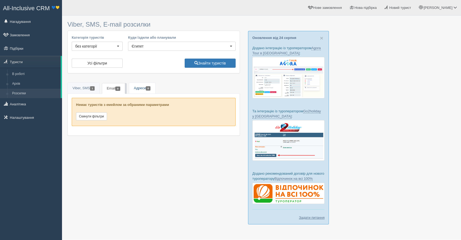
click at [139, 89] on link "Адреси 0" at bounding box center [142, 88] width 26 height 11
click at [120, 88] on span "0" at bounding box center [118, 88] width 5 height 4
click at [96, 85] on link "Viber, SMS 1" at bounding box center [84, 88] width 32 height 11
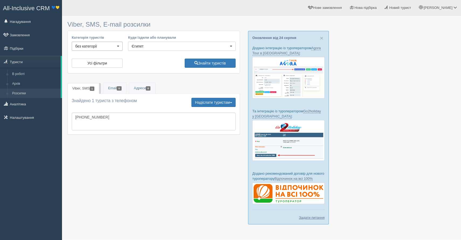
click at [103, 49] on button "без категорії" at bounding box center [97, 46] width 51 height 9
click at [97, 63] on link "гарячі тури" at bounding box center [98, 64] width 52 height 9
select select "21556"
click at [152, 63] on div "Усі фільтри Знайти туристів" at bounding box center [153, 64] width 169 height 11
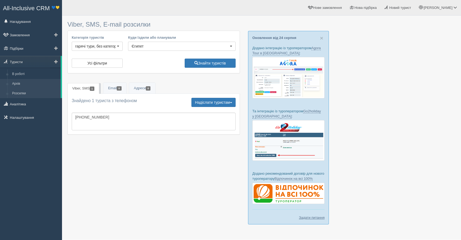
click at [21, 87] on link "Архів" at bounding box center [35, 84] width 51 height 10
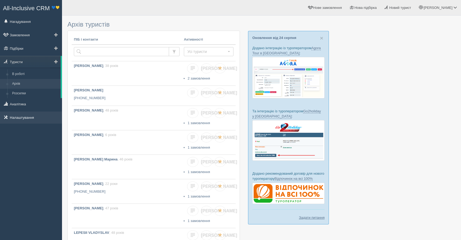
click at [27, 116] on link "Налаштування" at bounding box center [31, 118] width 62 height 12
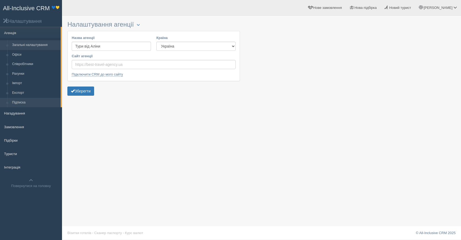
click at [27, 98] on link "Підписка" at bounding box center [35, 103] width 51 height 10
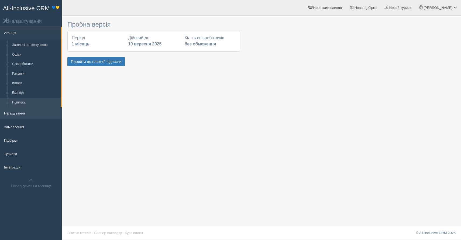
click at [16, 116] on link "Нагадування" at bounding box center [31, 113] width 62 height 12
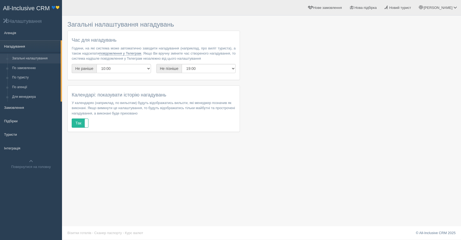
click at [17, 50] on link "Нагадування" at bounding box center [30, 46] width 61 height 12
click at [22, 64] on link "По замовленню" at bounding box center [35, 69] width 51 height 10
click at [21, 67] on link "По замовленню" at bounding box center [35, 69] width 51 height 10
click at [21, 37] on link "Агенція" at bounding box center [31, 33] width 62 height 12
click at [22, 32] on link "Агенція" at bounding box center [31, 33] width 62 height 12
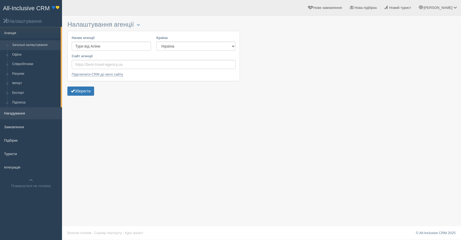
click at [23, 116] on link "Нагадування" at bounding box center [31, 113] width 62 height 12
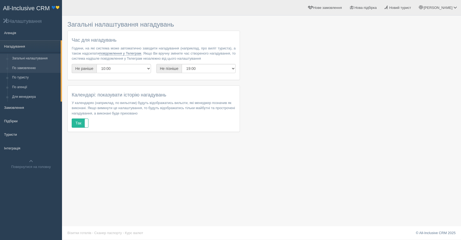
click at [27, 68] on link "По замовленню" at bounding box center [35, 69] width 51 height 10
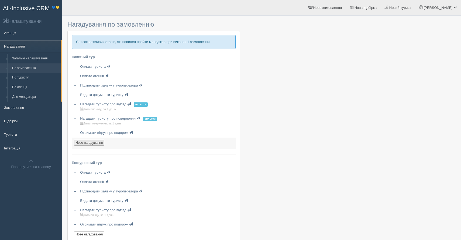
click at [83, 142] on link "Нове нагадування" at bounding box center [89, 143] width 30 height 6
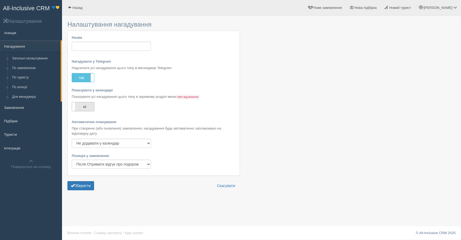
click at [90, 107] on label "ні" at bounding box center [83, 107] width 22 height 9
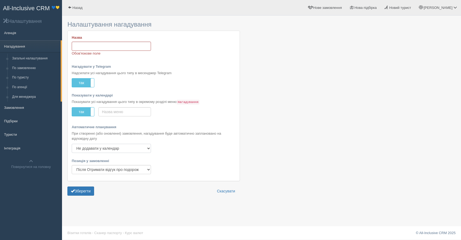
click at [109, 149] on select "Не додавати у календар Дата підписання договору Дата вильоту Дата повернення" at bounding box center [111, 148] width 79 height 9
click at [109, 169] on select "Першим Після Оплата агенції Після Підтвердити заявку у туроператора Після Видат…" at bounding box center [111, 169] width 79 height 9
click at [107, 170] on select "Першим Після Оплата агенції Після Підтвердити заявку у туроператора Після Видат…" at bounding box center [111, 169] width 79 height 9
select select "0"
click at [80, 45] on input "Назва" at bounding box center [111, 46] width 79 height 9
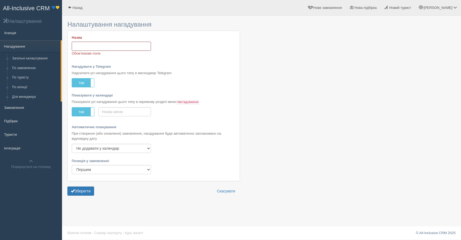
type input "G"
type input "п"
type input "Р"
type input "Підпис договору"
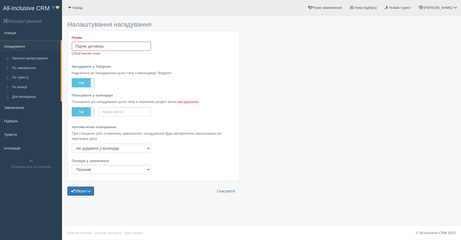
click at [96, 148] on select "Не додавати у календар Дата підписання договору Дата вильоту Дата повернення" at bounding box center [111, 148] width 79 height 9
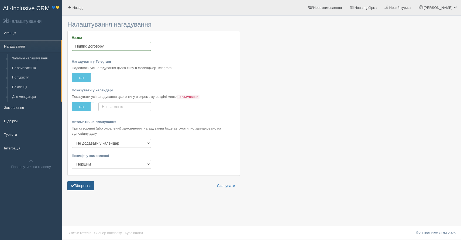
click at [82, 190] on button "Зберегти" at bounding box center [80, 186] width 27 height 9
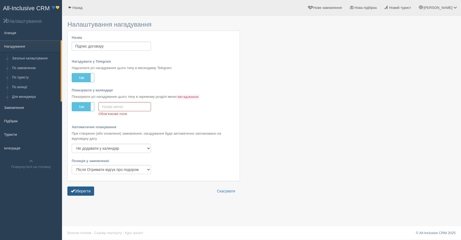
click at [87, 193] on button "Зберегти" at bounding box center [80, 191] width 27 height 9
click at [120, 106] on input "text" at bounding box center [124, 106] width 53 height 9
click at [107, 43] on input "Підпис договору" at bounding box center [111, 46] width 79 height 9
click at [107, 45] on input "Підпис договору" at bounding box center [111, 46] width 79 height 9
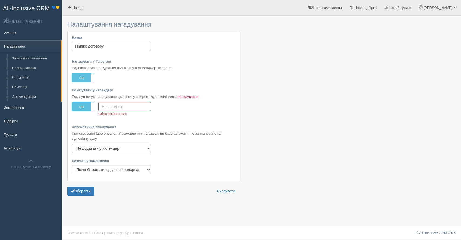
drag, startPoint x: 107, startPoint y: 45, endPoint x: 61, endPoint y: 44, distance: 46.9
click at [60, 44] on div "All-Inclusive CRM 💙💛 Налаштування Агенція Нагадування Загальні налаштування По …" at bounding box center [230, 120] width 461 height 240
click at [115, 107] on input "text" at bounding box center [124, 106] width 53 height 9
paste input "Підпис договору"
type input "Підпис договору"
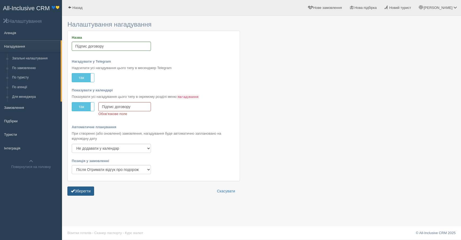
click at [85, 191] on button "Зберегти" at bounding box center [80, 191] width 27 height 9
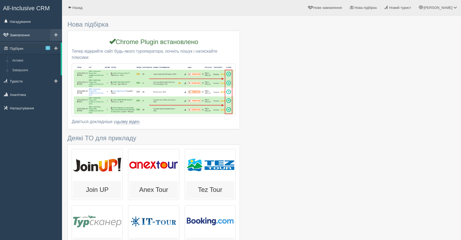
click at [26, 36] on link "Замовлення" at bounding box center [31, 35] width 62 height 12
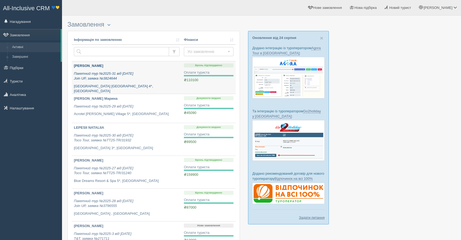
click at [105, 69] on div "[PERSON_NAME] Пакетний тур №2025-31 від [DATE] Join UP, заявка №3824644 [GEOGRA…" at bounding box center [127, 79] width 106 height 30
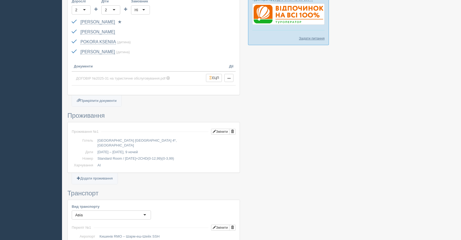
scroll to position [177, 0]
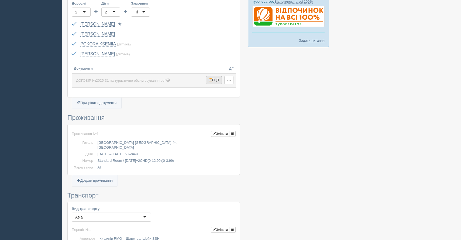
click at [211, 80] on button "ЕЦП" at bounding box center [214, 80] width 16 height 8
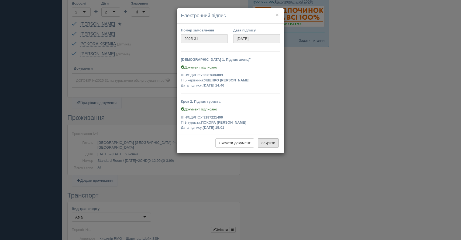
click at [273, 145] on button "Закрити" at bounding box center [267, 143] width 21 height 9
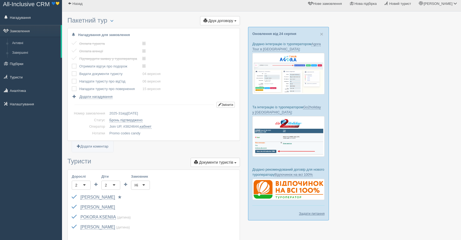
scroll to position [0, 0]
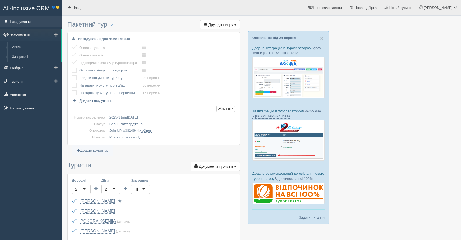
click at [17, 21] on link "Нагадування" at bounding box center [31, 22] width 62 height 12
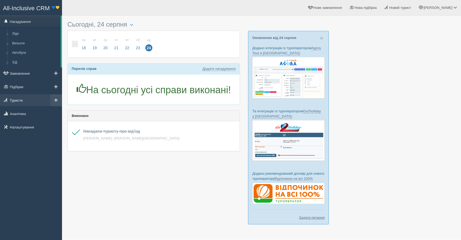
click at [20, 101] on link "Туристи" at bounding box center [31, 101] width 62 height 12
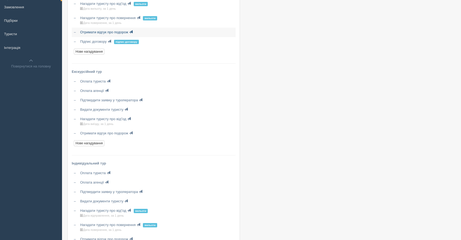
scroll to position [101, 0]
click at [90, 144] on link "Нове нагадування" at bounding box center [89, 143] width 30 height 6
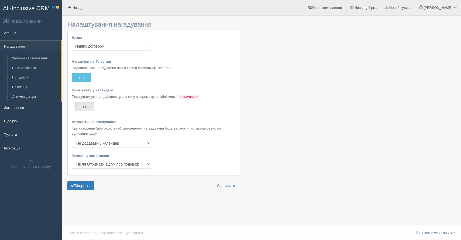
type input "Підпис договору"
click at [85, 106] on label "ні" at bounding box center [83, 107] width 22 height 9
click at [114, 108] on input "text" at bounding box center [124, 106] width 53 height 9
paste input "Підпис договору"
type input "Підпис договору"
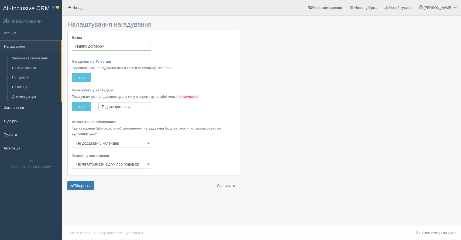
click at [95, 144] on select "Не додавати у календар Дата підписання договору Дата виїзду Дата повернення Дат…" at bounding box center [111, 143] width 79 height 9
click at [93, 169] on div "Позиція у замовленні Першим Після Оплата агенції Після Підтвердити заявку у тур…" at bounding box center [111, 163] width 85 height 18
click at [82, 185] on button "Зберегти" at bounding box center [80, 186] width 27 height 9
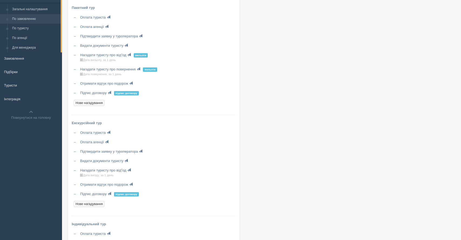
scroll to position [138, 0]
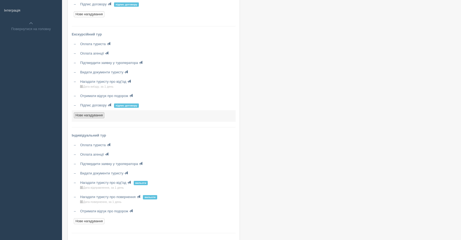
click at [92, 114] on link "Нове нагадування" at bounding box center [89, 116] width 30 height 6
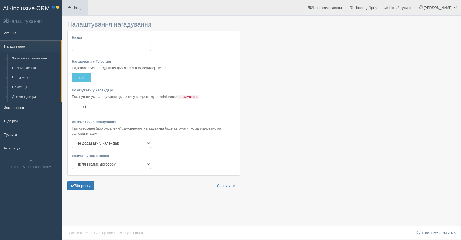
click at [82, 6] on span "Назад" at bounding box center [77, 8] width 10 height 4
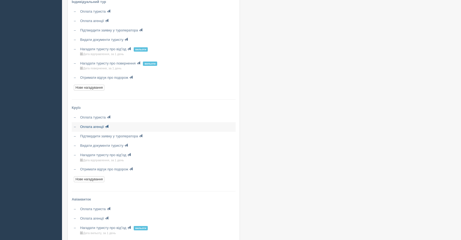
scroll to position [272, 0]
click at [98, 87] on link "Нове нагадування" at bounding box center [89, 88] width 30 height 6
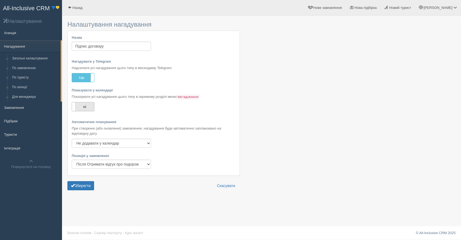
type input "Підпис договору"
click at [79, 109] on label "ні" at bounding box center [83, 107] width 22 height 9
paste input "Підпис договору"
type input "Підпис договору"
click at [104, 142] on select "Не додавати у календар Дата підписання договору Дата відправлення Дата повернен…" at bounding box center [111, 143] width 79 height 9
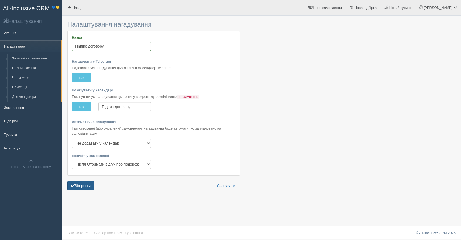
click at [81, 187] on button "Зберегти" at bounding box center [80, 186] width 27 height 9
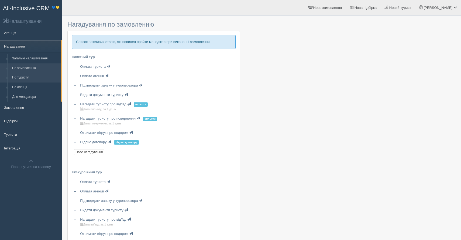
click at [27, 77] on link "По туристу" at bounding box center [35, 78] width 51 height 10
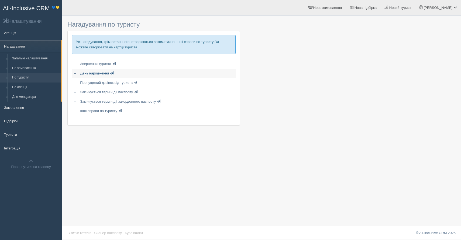
click at [101, 75] on link "День народження" at bounding box center [157, 73] width 158 height 9
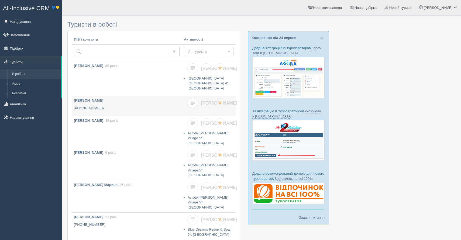
click at [191, 102] on span at bounding box center [192, 103] width 4 height 4
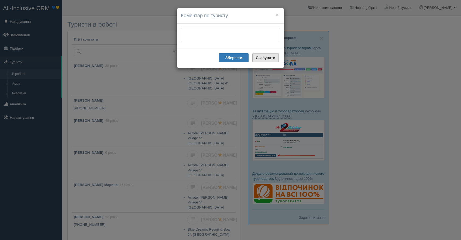
click at [267, 57] on b "Скасувати" at bounding box center [265, 58] width 19 height 4
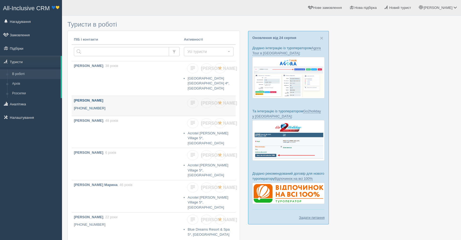
click at [120, 106] on p "[PHONE_NUMBER]" at bounding box center [127, 108] width 106 height 5
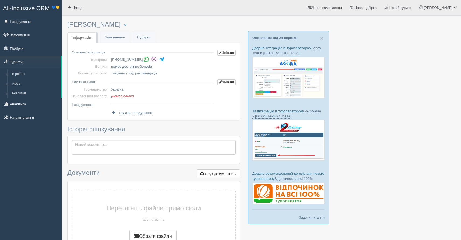
drag, startPoint x: 113, startPoint y: 60, endPoint x: 144, endPoint y: 59, distance: 30.7
click at [144, 59] on td "[PHONE_NUMBER]" at bounding box center [162, 60] width 106 height 7
copy li "[PHONE_NUMBER]"
click at [123, 24] on span "button" at bounding box center [124, 24] width 3 height 3
click at [133, 58] on link "Об'єднати дублікати" at bounding box center [151, 56] width 61 height 9
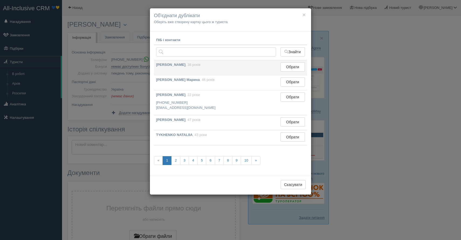
click at [195, 68] on td "POKORA SVITLANA , 38 років" at bounding box center [216, 67] width 124 height 15
click at [295, 67] on button "Обрати" at bounding box center [292, 66] width 25 height 9
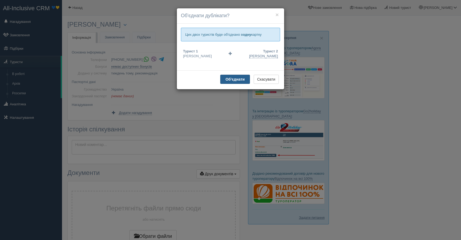
click at [228, 80] on b "Об'єднати" at bounding box center [234, 79] width 19 height 4
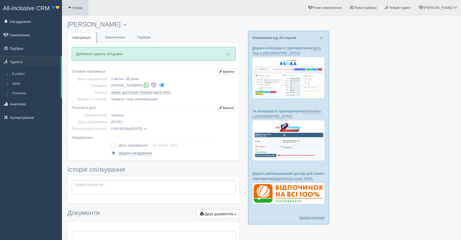
click at [81, 10] on link "Назад" at bounding box center [75, 7] width 26 height 15
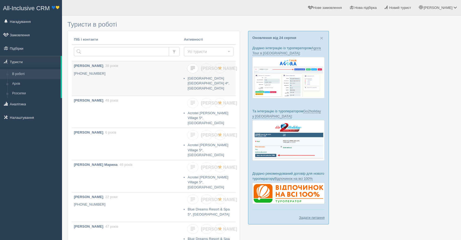
click at [191, 67] on span at bounding box center [192, 68] width 4 height 4
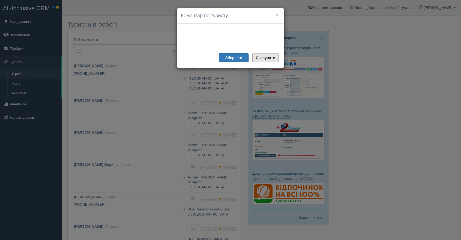
click at [271, 55] on button "Скасувати" at bounding box center [265, 57] width 26 height 9
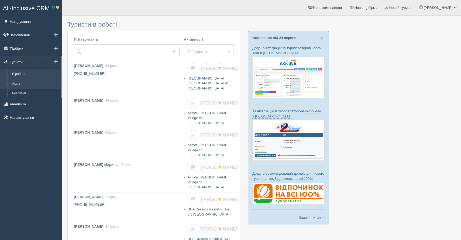
click at [17, 87] on link "Архів" at bounding box center [35, 84] width 51 height 10
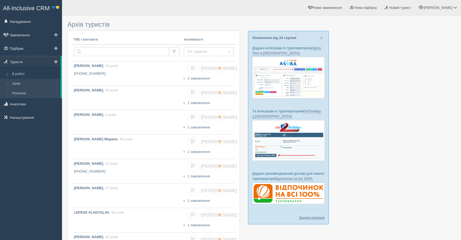
click at [17, 98] on link "Розсилки" at bounding box center [35, 94] width 51 height 10
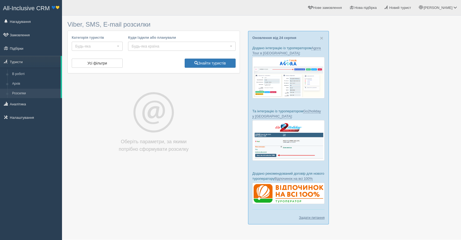
select select
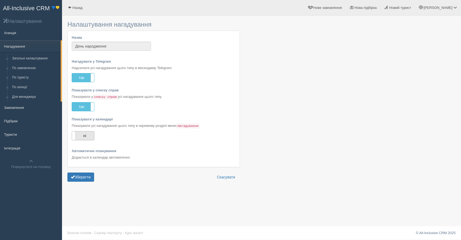
click at [89, 137] on label "ні" at bounding box center [83, 136] width 22 height 9
click at [79, 180] on button "Зберегти" at bounding box center [80, 177] width 27 height 9
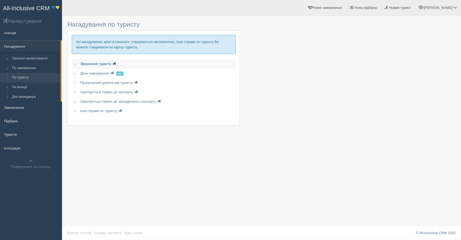
click at [98, 67] on link "Звернення туриста" at bounding box center [157, 64] width 158 height 9
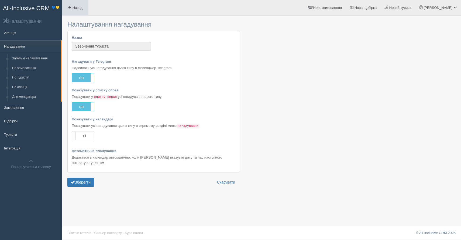
click at [75, 11] on link "Назад" at bounding box center [75, 7] width 26 height 15
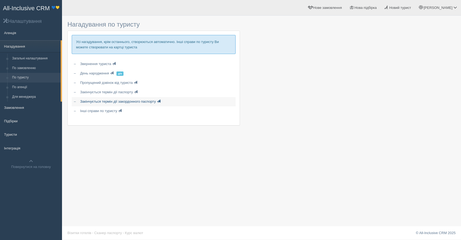
click at [94, 103] on span "Закінчується термін дії закордонного паспорту" at bounding box center [118, 102] width 76 height 4
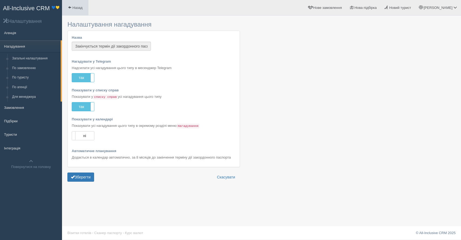
click at [85, 15] on link "Назад" at bounding box center [75, 7] width 26 height 15
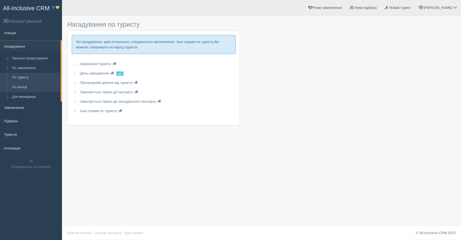
click at [30, 86] on link "По агенції" at bounding box center [35, 88] width 51 height 10
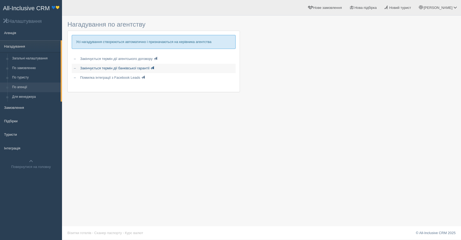
click at [123, 68] on span "Закінчується термін дії банківської гарантії" at bounding box center [114, 68] width 69 height 4
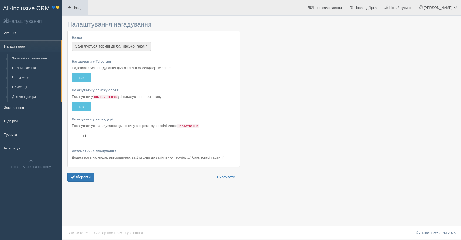
click at [79, 8] on span "Назад" at bounding box center [77, 8] width 10 height 4
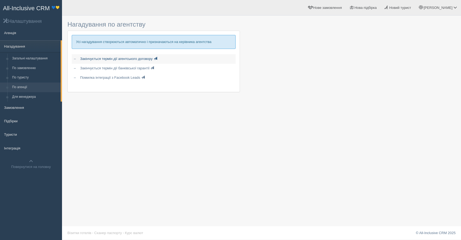
click at [107, 62] on link "Закінчується термін дії агентського договору" at bounding box center [157, 58] width 158 height 9
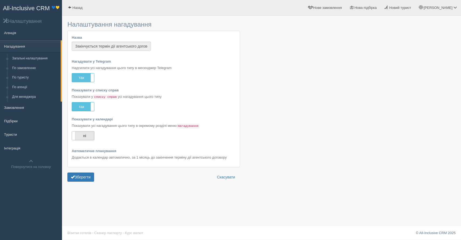
click at [80, 135] on label "ні" at bounding box center [83, 136] width 22 height 9
click at [73, 176] on span "submit" at bounding box center [73, 177] width 4 height 4
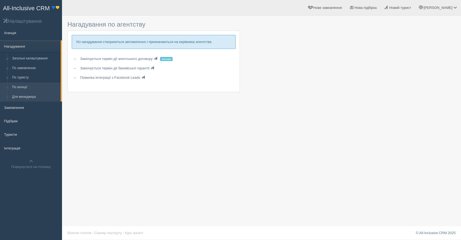
click at [23, 95] on link "Для менеджера" at bounding box center [35, 97] width 51 height 10
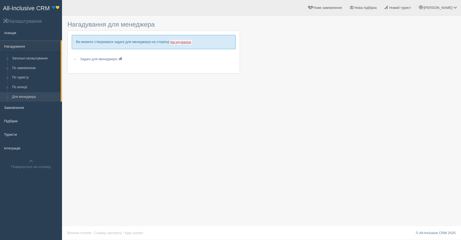
click at [191, 42] on code "Нагадування" at bounding box center [180, 42] width 23 height 5
click at [95, 60] on span "Задачі для менеджера" at bounding box center [98, 59] width 37 height 4
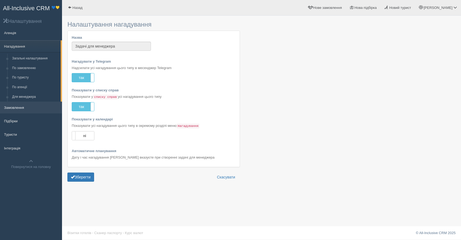
click at [18, 111] on link "Замовлення" at bounding box center [31, 108] width 62 height 12
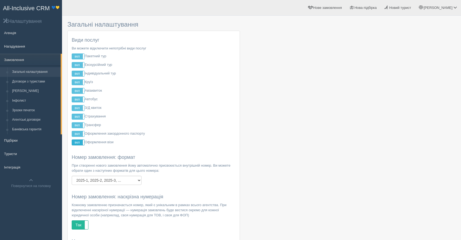
click at [78, 144] on label "вкл" at bounding box center [78, 142] width 12 height 5
click at [76, 134] on label "вкл" at bounding box center [78, 133] width 12 height 5
click at [77, 107] on label "вкл" at bounding box center [78, 108] width 12 height 5
click at [79, 82] on label "вкл" at bounding box center [78, 82] width 12 height 5
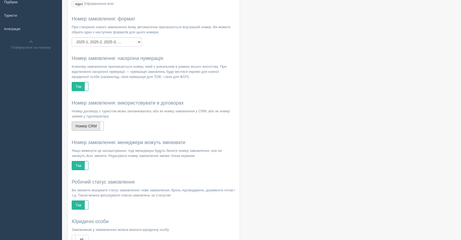
scroll to position [139, 0]
click at [83, 128] on label "Номер CRM" at bounding box center [88, 126] width 32 height 9
click at [91, 126] on label "Номер ТО" at bounding box center [88, 126] width 32 height 9
click at [89, 127] on label "Номер CRM" at bounding box center [88, 126] width 32 height 9
click at [89, 127] on label "Номер ТО" at bounding box center [88, 126] width 32 height 9
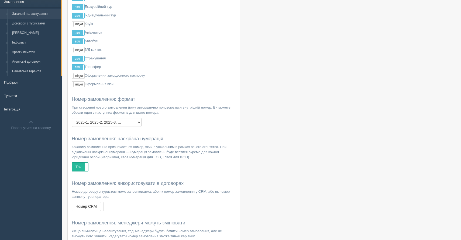
scroll to position [0, 0]
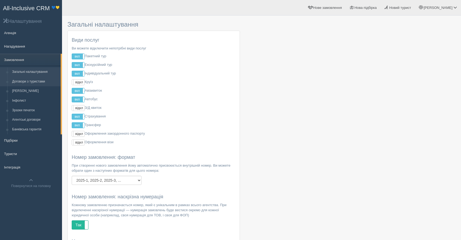
click at [33, 80] on link "Договори з туристами" at bounding box center [35, 82] width 51 height 10
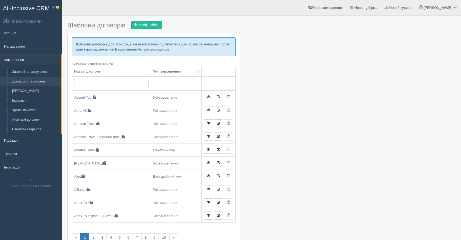
click at [144, 20] on div "Шаблони договорів Новий шаблон Шаблони договорів для туриста, в які автоматично…" at bounding box center [153, 229] width 172 height 423
click at [144, 28] on link "Новий шаблон" at bounding box center [146, 25] width 31 height 8
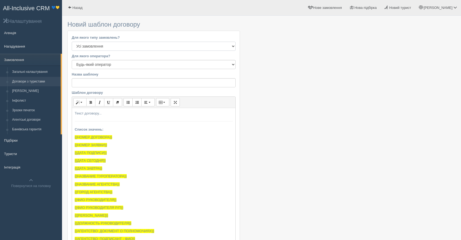
click at [122, 44] on select "Усі замовлення Пакетний тур Екскурсійний тур Індивідуальний тур Круїз Авіаквито…" at bounding box center [154, 46] width 164 height 9
click at [102, 67] on select "Будь-який оператор 1000 Доріг 6tour Accord Tour Adria Hit Adriatic Travel Agent…" at bounding box center [154, 64] width 164 height 9
click at [94, 85] on input "Назва шаблону" at bounding box center [154, 82] width 164 height 9
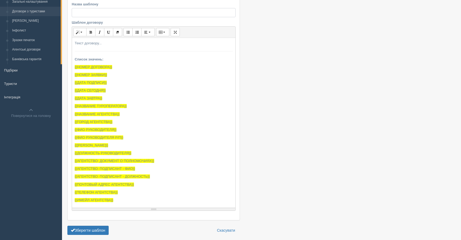
scroll to position [91, 0]
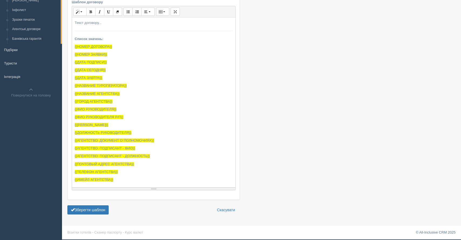
click at [91, 24] on div "Текст договору... Список значень: {{НОМЕР ДОГОВОРА}} {{НОМЕР ЗАЯВКИ}} {{ДАТА ПО…" at bounding box center [153, 102] width 163 height 168
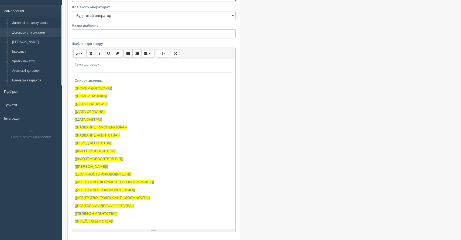
scroll to position [0, 0]
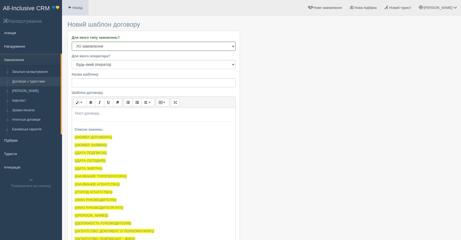
click at [73, 10] on link "Назад" at bounding box center [75, 7] width 26 height 15
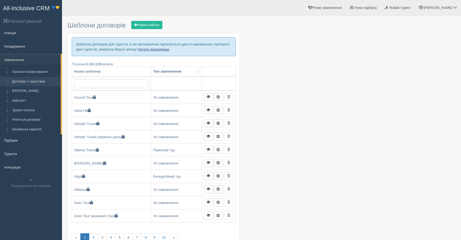
click at [165, 50] on link "Читати докладніше" at bounding box center [153, 49] width 31 height 4
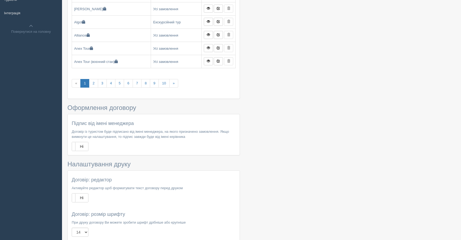
scroll to position [154, 0]
click at [164, 87] on link "10" at bounding box center [163, 83] width 11 height 9
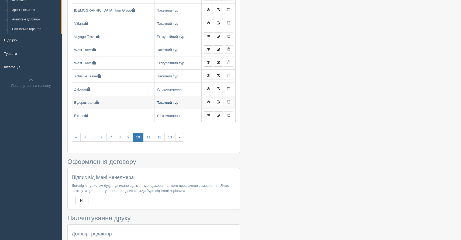
scroll to position [94, 0]
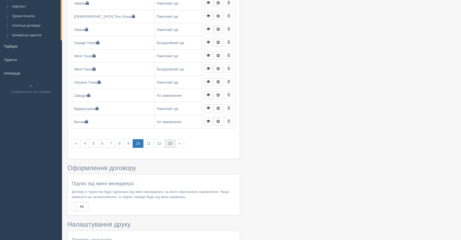
click at [169, 146] on link "13" at bounding box center [169, 143] width 11 height 9
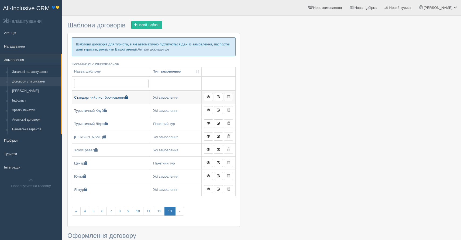
click at [114, 95] on link "Стандартний лист бронювання" at bounding box center [111, 97] width 79 height 13
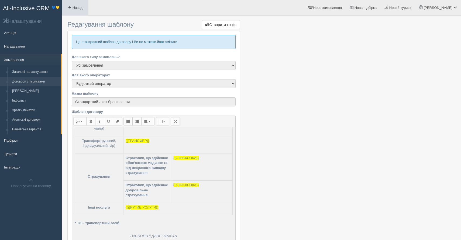
click at [77, 9] on span "Назад" at bounding box center [77, 8] width 10 height 4
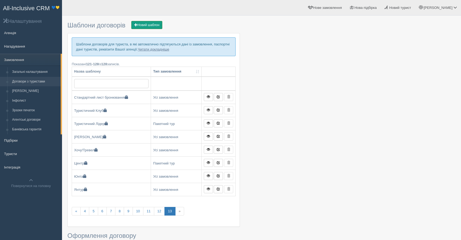
click at [155, 26] on link "Новий шаблон" at bounding box center [146, 25] width 31 height 8
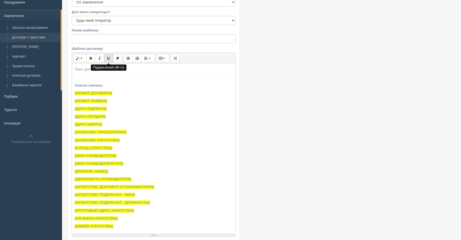
scroll to position [91, 0]
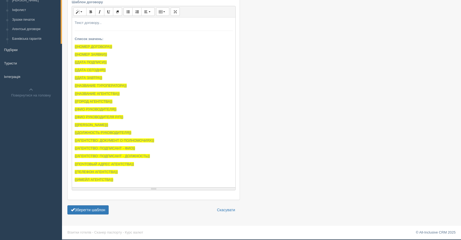
click at [89, 20] on div "Текст договору... Список значень: {{НОМЕР ДОГОВОРА}} {{НОМЕР ЗАЯВКИ}} {{ДАТА ПО…" at bounding box center [153, 102] width 163 height 168
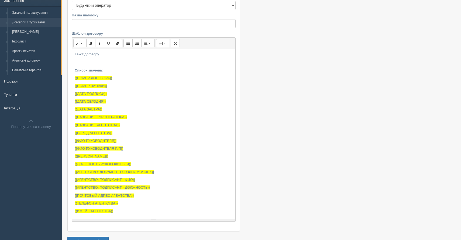
scroll to position [0, 0]
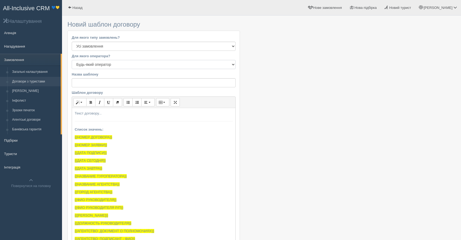
click at [96, 65] on select "Будь-який оператор 1000 Доріг 6tour Accord Tour Adria Hit Adriatic Travel Agent…" at bounding box center [154, 64] width 164 height 9
click at [104, 46] on select "Усі замовлення Пакетний тур Екскурсійний тур Індивідуальний тур Круїз Авіаквито…" at bounding box center [154, 46] width 164 height 9
click at [76, 11] on link "Назад" at bounding box center [75, 7] width 26 height 15
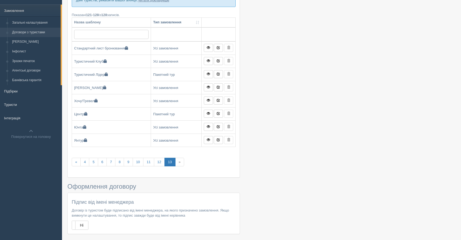
scroll to position [49, 0]
click at [40, 43] on link "[PERSON_NAME]" at bounding box center [35, 42] width 51 height 10
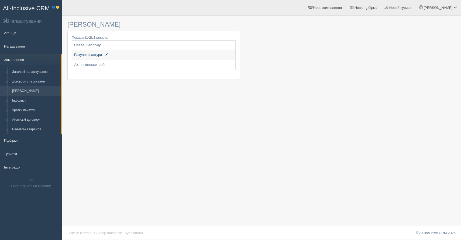
click at [118, 59] on link "Рахунок-фактура" at bounding box center [153, 55] width 163 height 10
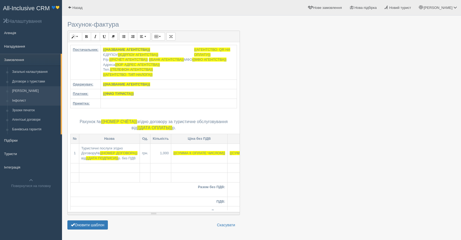
click at [21, 100] on link "Інфолист" at bounding box center [35, 101] width 51 height 10
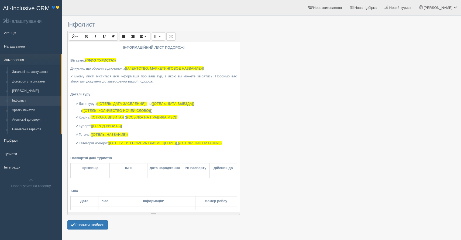
scroll to position [118, 0]
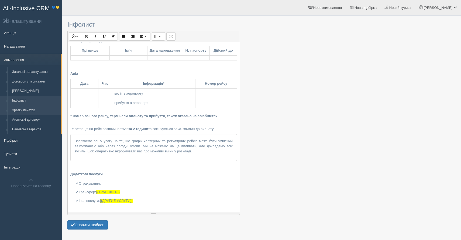
click at [22, 112] on link "Зразки печаток" at bounding box center [35, 111] width 51 height 10
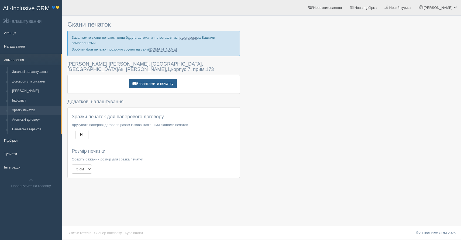
click at [144, 83] on button "Завантажити печатку" at bounding box center [153, 83] width 48 height 9
click at [34, 120] on link "Агентські договори" at bounding box center [35, 120] width 51 height 10
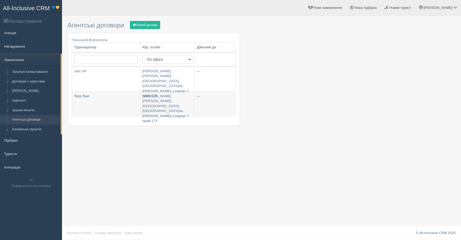
click at [111, 104] on link "Toco Tour" at bounding box center [106, 104] width 68 height 25
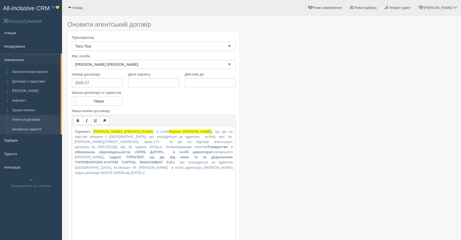
click at [40, 127] on link "Банківська гарантія" at bounding box center [35, 130] width 51 height 10
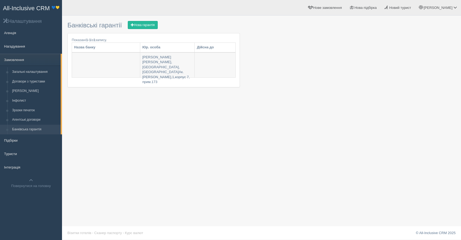
click at [88, 59] on link at bounding box center [106, 65] width 68 height 25
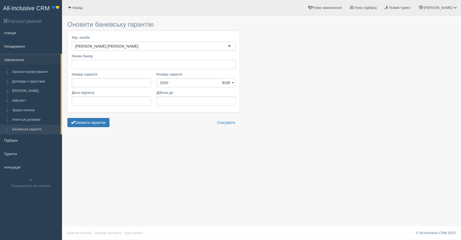
click at [88, 65] on input "Назва банку" at bounding box center [154, 64] width 164 height 9
paste input "rno6yc 6aHK"
type input "r"
type input "Глобус Банк"
click at [98, 83] on input "Номер гарантії" at bounding box center [111, 82] width 79 height 9
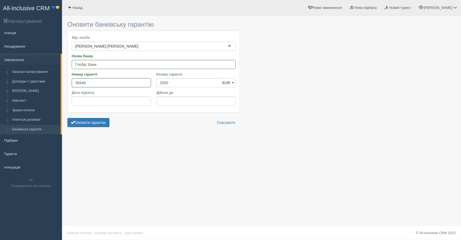
type input "39446"
click at [85, 101] on input "Дата підпису" at bounding box center [111, 101] width 79 height 9
click at [75, 102] on input "Дата підпису" at bounding box center [111, 101] width 79 height 9
type input "13.05.2024"
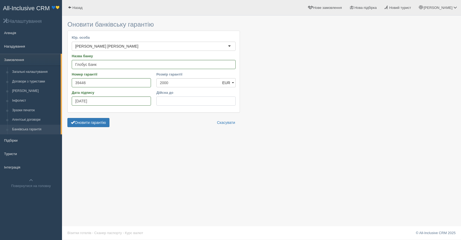
click at [177, 101] on input "Дійсна до" at bounding box center [195, 101] width 79 height 9
type input "12.08.2029"
click at [86, 124] on button "Оновити гарантію" at bounding box center [88, 122] width 42 height 9
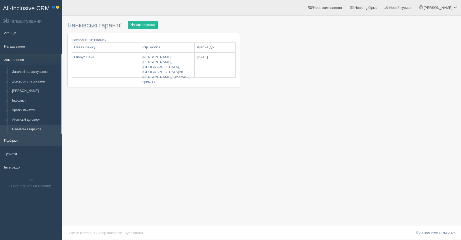
click at [14, 142] on link "Підбірки" at bounding box center [31, 141] width 62 height 12
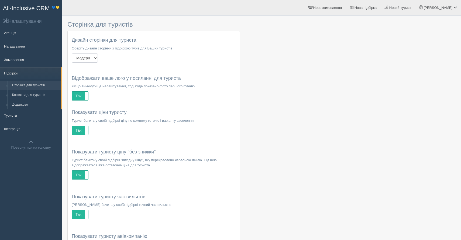
click at [97, 58] on select "Модерн Літо Новий рік" at bounding box center [85, 58] width 26 height 9
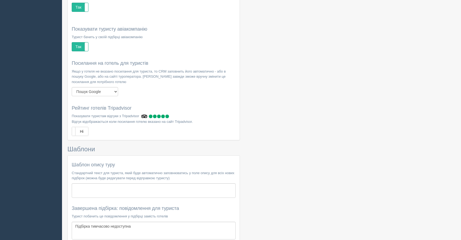
scroll to position [212, 0]
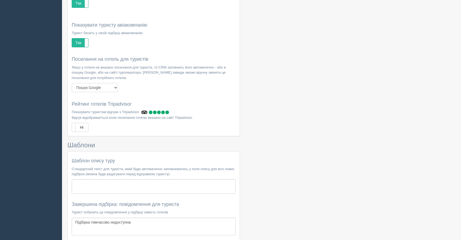
click at [111, 89] on select "Пошук Google Сайт туроператора" at bounding box center [95, 87] width 46 height 9
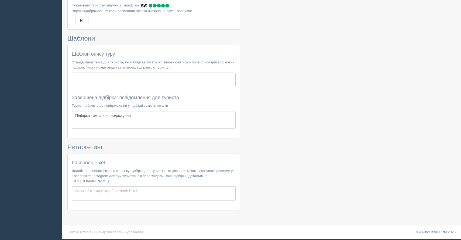
scroll to position [0, 0]
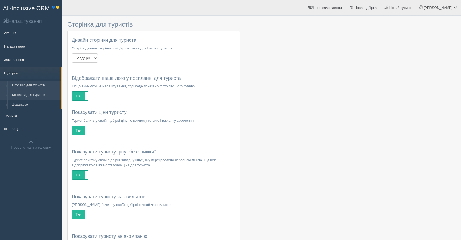
click at [28, 94] on link "Контакти для туристів" at bounding box center [35, 95] width 51 height 10
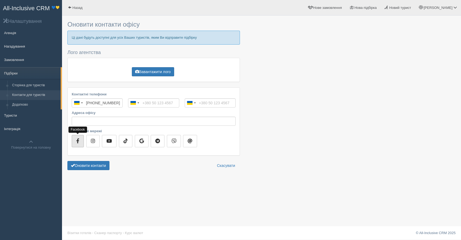
click at [78, 139] on icon "button" at bounding box center [77, 141] width 3 height 5
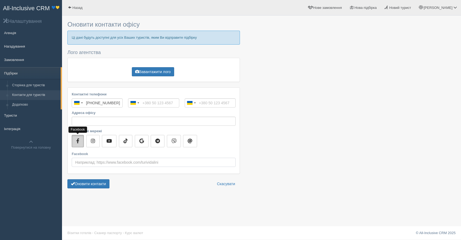
scroll to position [1, 0]
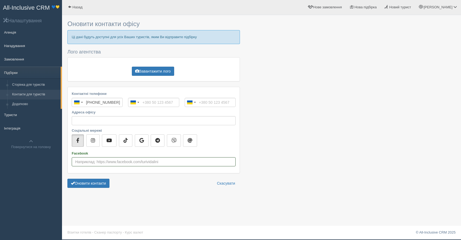
paste input "[URL][DOMAIN_NAME]"
type input "[URL][DOMAIN_NAME]"
click at [90, 185] on button "Оновити контакти" at bounding box center [88, 183] width 42 height 9
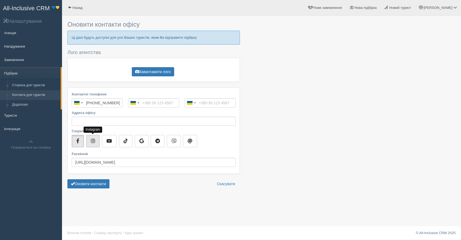
click at [93, 142] on icon "button" at bounding box center [93, 141] width 4 height 5
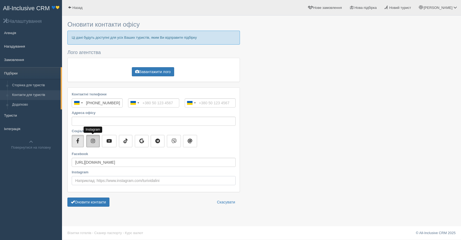
scroll to position [1, 0]
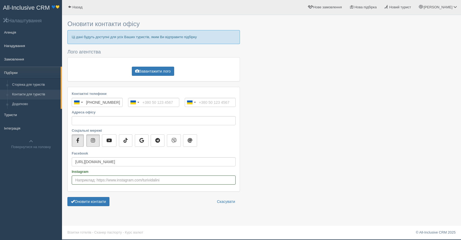
click at [118, 179] on input "Instagram" at bounding box center [154, 180] width 164 height 9
paste input "https://www.instagram.com/alina_yatsenko_travel?igsh=MXVqYmUwc3l6ZjlvaQ%3D%3D&u…"
drag, startPoint x: 134, startPoint y: 180, endPoint x: 234, endPoint y: 179, distance: 99.6
click at [235, 180] on input "https://www.instagram.com/alina_yatsenko_travel?igsh=MXVqYmUwc3l6ZjlvaQ%3D%3D&u…" at bounding box center [154, 180] width 164 height 9
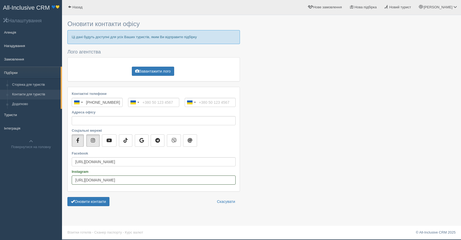
scroll to position [0, 0]
type input "[URL][DOMAIN_NAME]"
click at [104, 202] on button "Оновити контакти" at bounding box center [88, 201] width 42 height 9
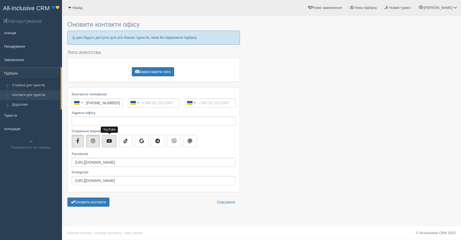
click at [113, 140] on button "button" at bounding box center [109, 141] width 15 height 12
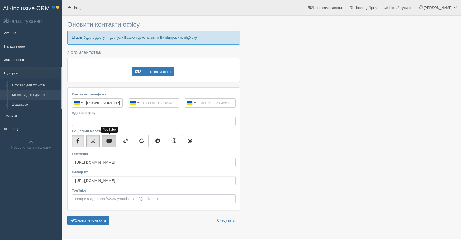
scroll to position [13, 0]
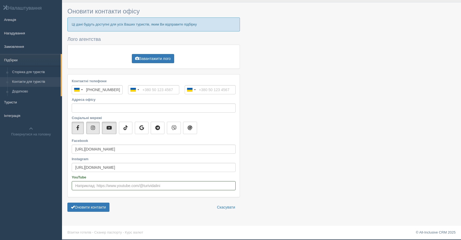
paste input "[URL][DOMAIN_NAME]"
type input "[URL][DOMAIN_NAME]"
click at [93, 206] on button "Оновити контакти" at bounding box center [88, 207] width 42 height 9
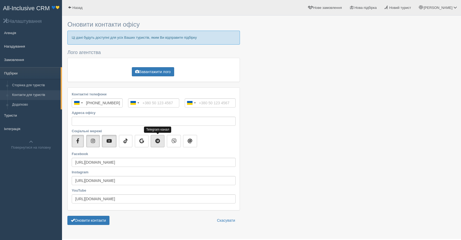
click at [159, 143] on icon "button" at bounding box center [157, 141] width 5 height 5
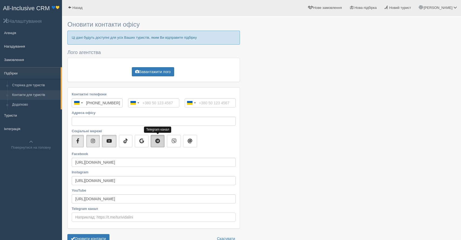
scroll to position [32, 0]
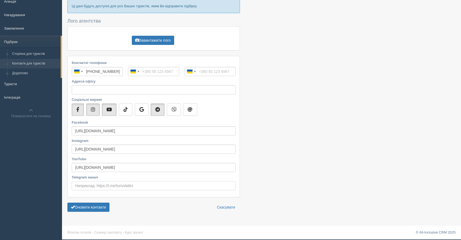
click at [119, 185] on input "Telegram канал" at bounding box center [154, 186] width 164 height 9
paste input "[URL][DOMAIN_NAME]"
type input "[URL][DOMAIN_NAME]"
click at [89, 207] on button "Оновити контакти" at bounding box center [88, 207] width 42 height 9
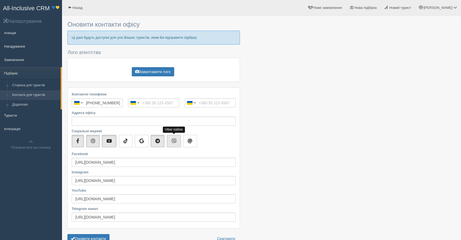
click at [172, 143] on icon "button" at bounding box center [173, 141] width 5 height 5
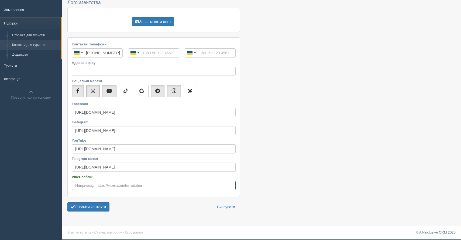
paste input "[URL][DOMAIN_NAME]"
type input "[URL][DOMAIN_NAME]"
click at [84, 209] on button "Оновити контакти" at bounding box center [88, 207] width 42 height 9
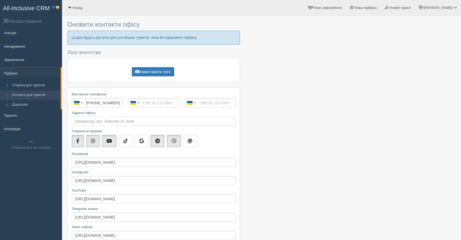
click at [99, 119] on input "Адреса офісу" at bounding box center [154, 121] width 164 height 9
click at [75, 120] on input "Вул.Ак. Лебедєва,1,корпус 7, прим.173" at bounding box center [154, 121] width 164 height 9
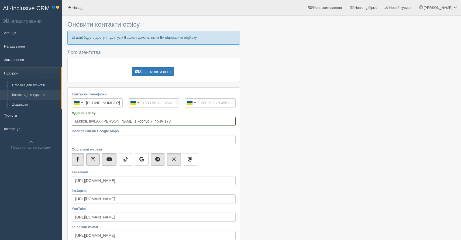
click at [124, 121] on input "м.Кихв, вул.Ак. Лебедєва,1,корпус 7, прим.173" at bounding box center [154, 121] width 164 height 9
click at [162, 121] on input "м.Кихв, вул.Ак. Лебедєва,1, корпус 7, прим.173" at bounding box center [154, 121] width 164 height 9
click at [122, 122] on input "м.Кихв, вул.Ак. Лебедєва,1, корпус 7, прим.173" at bounding box center [154, 121] width 164 height 9
click at [115, 123] on input "м.Кихв, вул.Ак. Лебедєва, 1, корпус 7, прим.173" at bounding box center [154, 121] width 164 height 9
click at [158, 122] on input "м.Кихв, вул.Ак. Лебедєва, 1, корпус 7, прим.173" at bounding box center [154, 121] width 164 height 9
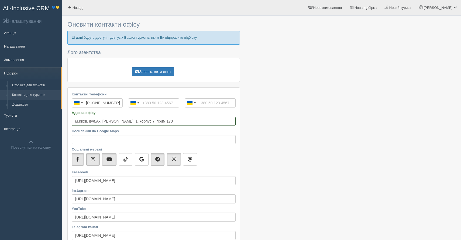
type input "м.Кихв, вул.Ак. Лебедєва, 1, корпус 7, прим.173"
click at [124, 138] on input "Посилання на Google Maps" at bounding box center [154, 139] width 164 height 9
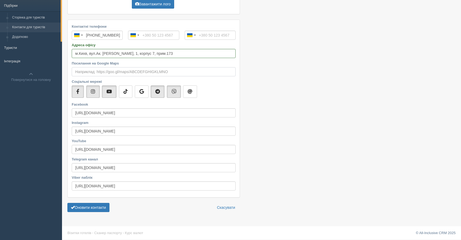
scroll to position [68, 0]
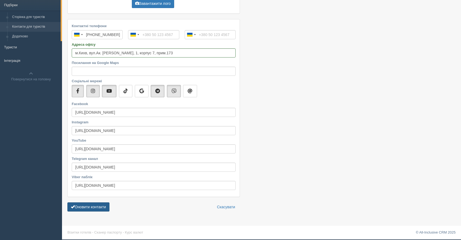
click at [89, 210] on button "Оновити контакти" at bounding box center [88, 207] width 42 height 9
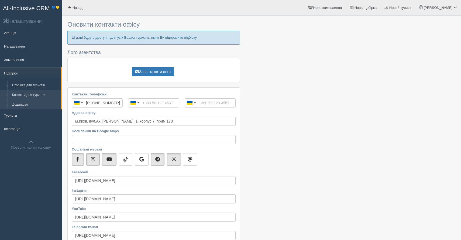
click at [33, 102] on link "Додатково" at bounding box center [35, 105] width 51 height 10
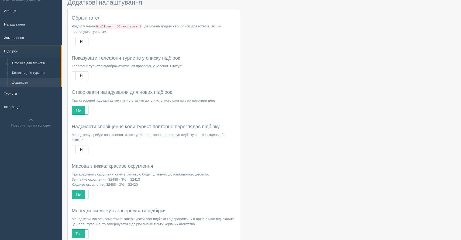
scroll to position [25, 0]
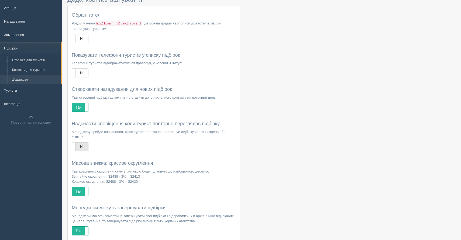
click at [84, 147] on label "Ні" at bounding box center [80, 147] width 16 height 9
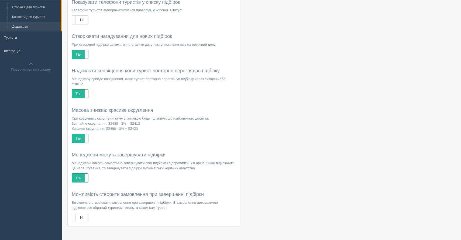
scroll to position [94, 0]
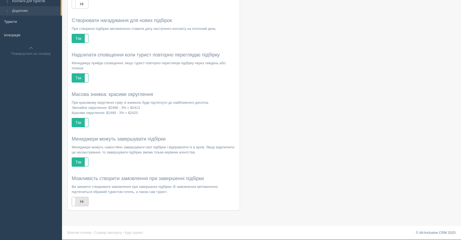
click at [81, 205] on label "Ні" at bounding box center [80, 202] width 16 height 9
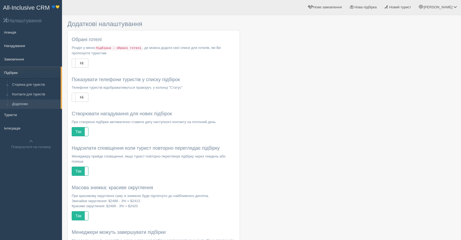
scroll to position [9, 0]
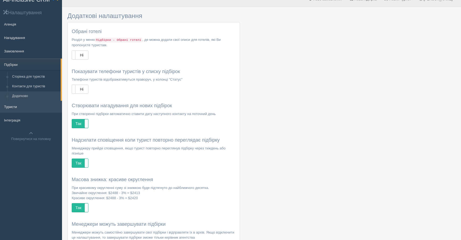
click at [16, 105] on link "Туристи" at bounding box center [31, 107] width 62 height 12
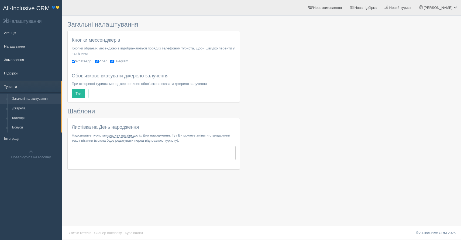
click at [152, 145] on div "Листівка на День народження Надсилайте туристам красиву листівку до їх Дня наро…" at bounding box center [154, 143] width 164 height 36
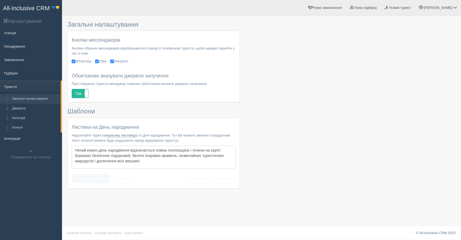
click at [99, 155] on textarea "Нехай кожен день народження відзначається новою геолокацією і точкою на карті! …" at bounding box center [154, 157] width 164 height 23
click at [92, 156] on textarea "Нехай кожен день народження відзначається новою геолокацією і точкою на карті! …" at bounding box center [154, 157] width 164 height 23
type textarea "Нехай кожен день народження відзначається новою геолокацією і точкою на карті! …"
click at [99, 180] on button "Зберегти шаблон" at bounding box center [90, 178] width 37 height 9
click at [19, 109] on link "Джерела" at bounding box center [35, 109] width 51 height 10
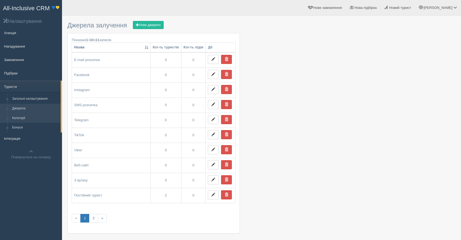
click at [31, 122] on link "Категорії" at bounding box center [35, 119] width 51 height 10
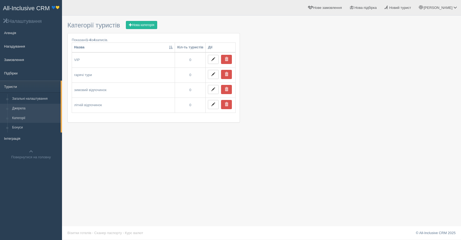
click at [19, 108] on link "Джерела" at bounding box center [35, 109] width 51 height 10
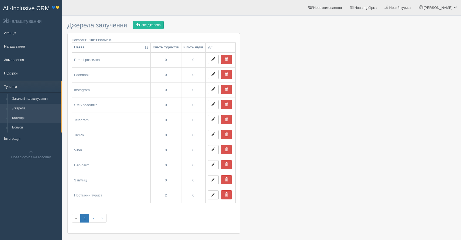
click at [18, 118] on link "Категорії" at bounding box center [35, 119] width 51 height 10
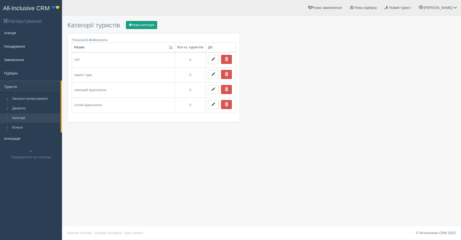
click at [154, 27] on button "Нова категорія" at bounding box center [141, 25] width 31 height 8
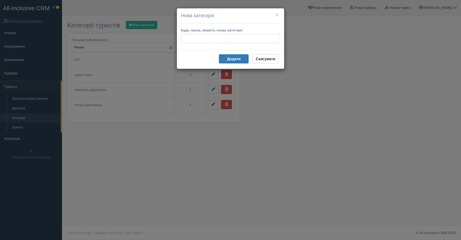
click at [201, 38] on input "Будь ласка, вкажіть назву категорії" at bounding box center [230, 38] width 99 height 9
type input "Р"
type input "Постійний турист"
click at [232, 58] on b "Додати" at bounding box center [234, 59] width 14 height 4
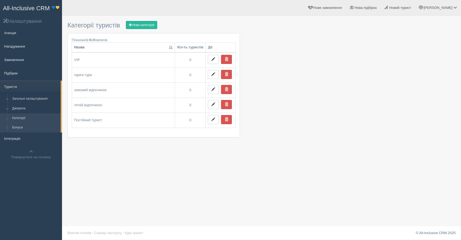
click at [20, 131] on link "Бонуси" at bounding box center [35, 128] width 51 height 10
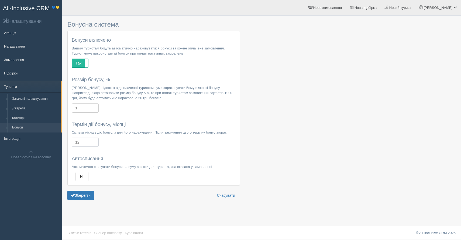
click at [83, 146] on input "12" at bounding box center [85, 142] width 27 height 9
type input "1"
type input "24"
click at [138, 162] on h4 "Автосписання" at bounding box center [154, 158] width 164 height 5
click at [83, 106] on input "1" at bounding box center [85, 108] width 27 height 9
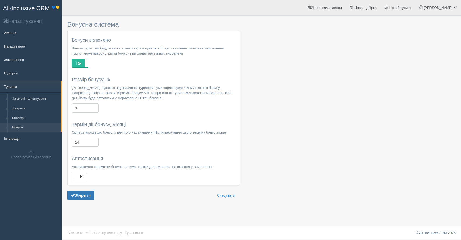
scroll to position [1, 0]
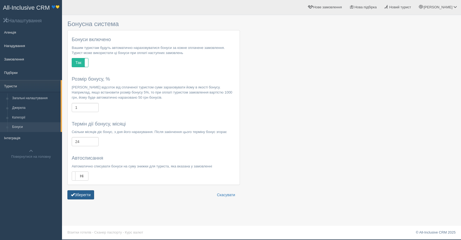
click at [85, 200] on button "Зберегти" at bounding box center [80, 195] width 27 height 9
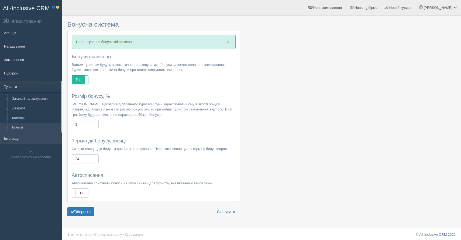
click at [13, 142] on link "Інтеграція" at bounding box center [31, 139] width 62 height 12
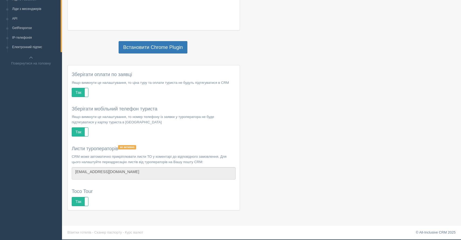
scroll to position [203, 0]
click at [136, 148] on span "не активно" at bounding box center [127, 147] width 18 height 4
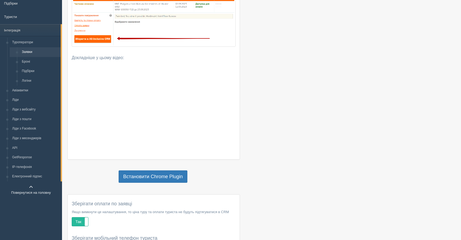
scroll to position [72, 0]
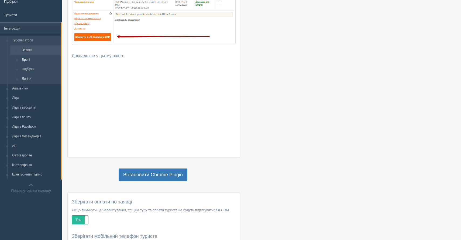
click at [25, 60] on link "Броні" at bounding box center [39, 60] width 41 height 10
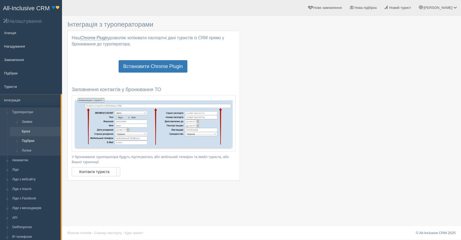
click at [28, 141] on link "Підбірки" at bounding box center [39, 142] width 41 height 10
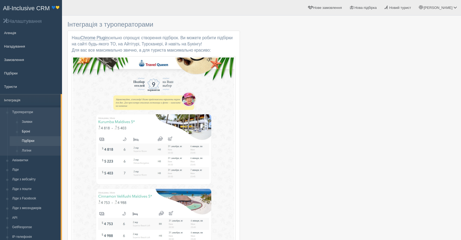
click at [27, 132] on link "Броні" at bounding box center [39, 132] width 41 height 10
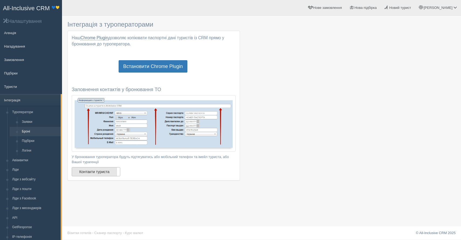
click at [104, 173] on label "Контакти туриста" at bounding box center [96, 172] width 48 height 9
click at [104, 173] on label "Контакти агенції" at bounding box center [96, 172] width 48 height 9
click at [88, 173] on label "Контакти туриста" at bounding box center [96, 172] width 48 height 9
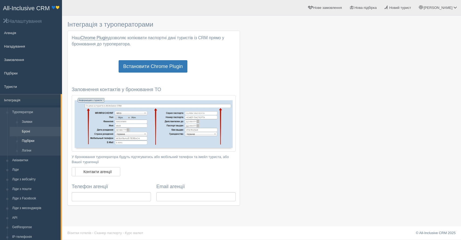
click at [30, 142] on link "Підбірки" at bounding box center [39, 142] width 41 height 10
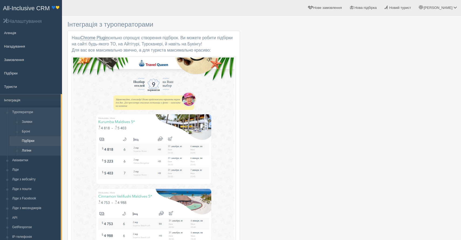
click at [34, 152] on link "Логіни" at bounding box center [39, 151] width 41 height 10
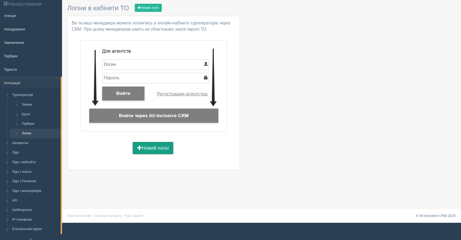
scroll to position [39, 0]
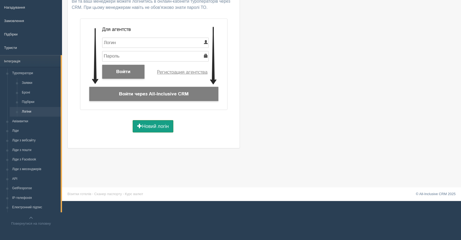
click at [158, 123] on link "Новий логін" at bounding box center [152, 126] width 41 height 12
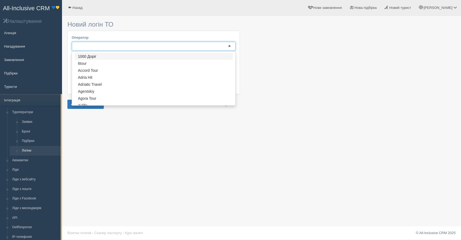
click at [110, 49] on div at bounding box center [154, 46] width 164 height 9
click at [110, 48] on div at bounding box center [154, 46] width 164 height 9
click at [24, 162] on link "Авіаквитки" at bounding box center [35, 161] width 51 height 10
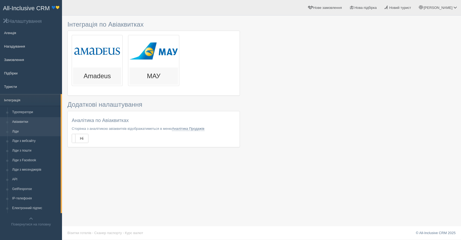
click at [32, 134] on link "Ліди" at bounding box center [35, 132] width 51 height 10
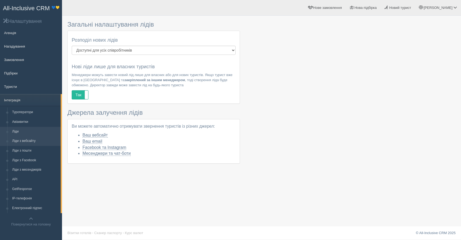
click at [30, 138] on link "Ліди з вебсайту" at bounding box center [35, 142] width 51 height 10
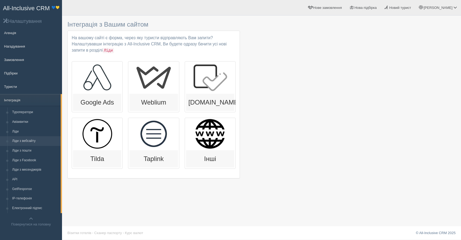
scroll to position [1, 0]
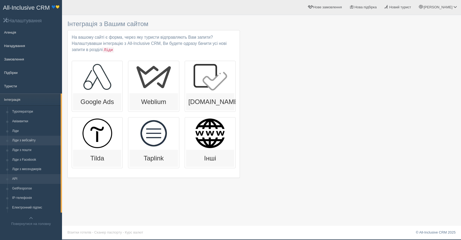
click at [23, 177] on link "API" at bounding box center [35, 180] width 51 height 10
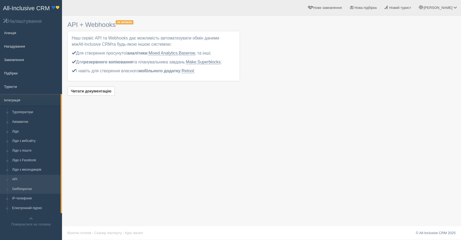
click at [26, 190] on link "GetResponse" at bounding box center [35, 190] width 51 height 10
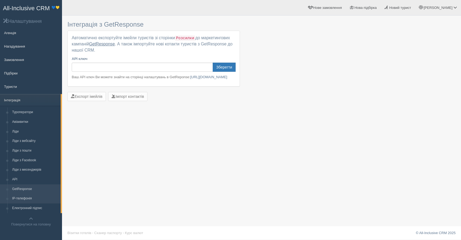
click at [26, 200] on link "IP-телефонія" at bounding box center [35, 199] width 51 height 10
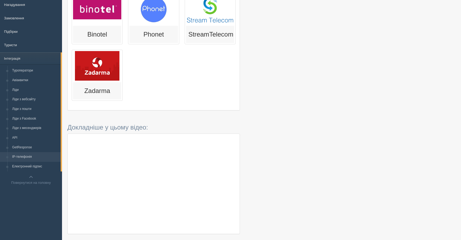
scroll to position [65, 0]
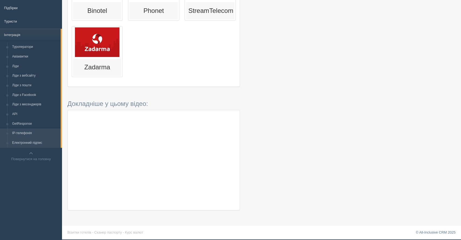
click at [40, 139] on link "Електронний підпис" at bounding box center [35, 143] width 51 height 10
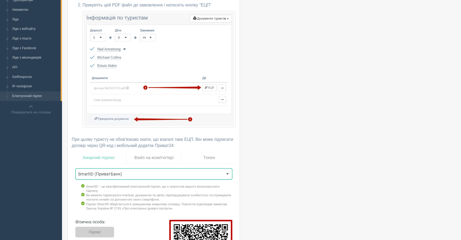
scroll to position [102, 0]
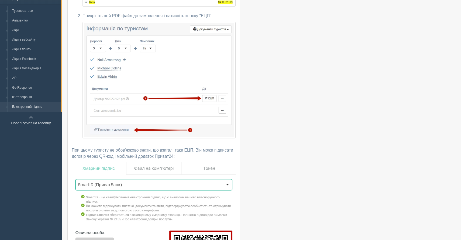
click at [30, 119] on span at bounding box center [31, 118] width 4 height 4
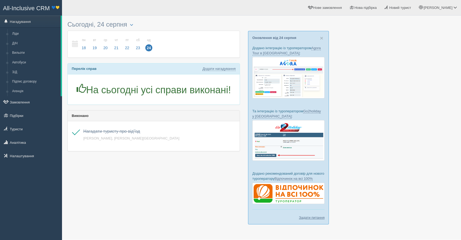
click at [20, 8] on span "All-Inclusive CRM" at bounding box center [26, 8] width 47 height 7
click at [16, 106] on link "Замовлення" at bounding box center [31, 102] width 62 height 12
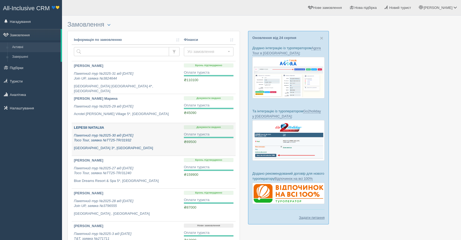
click at [170, 145] on div "LEPESII NATALIIA Пакетний тур №2025-30 від 08.08.2025 Toco Tour, заявка №TT25-T…" at bounding box center [127, 137] width 106 height 25
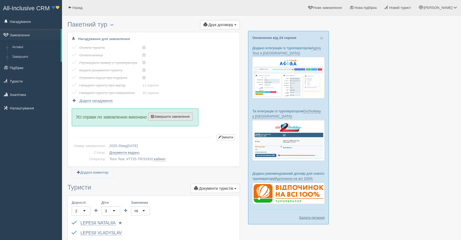
click at [158, 117] on span "Завершити замовлення" at bounding box center [170, 117] width 39 height 4
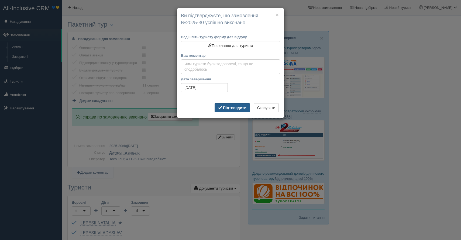
click at [232, 106] on b "Підтвердити" at bounding box center [234, 108] width 23 height 4
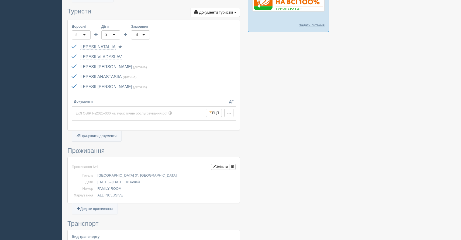
scroll to position [194, 0]
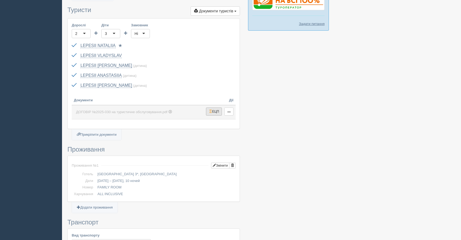
click at [211, 112] on span "button" at bounding box center [210, 111] width 3 height 3
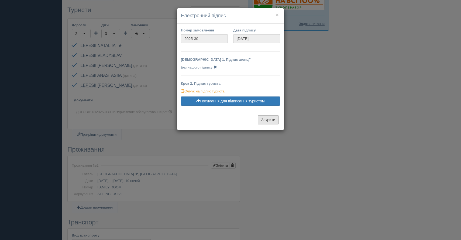
click at [262, 121] on button "Закрити" at bounding box center [267, 120] width 21 height 9
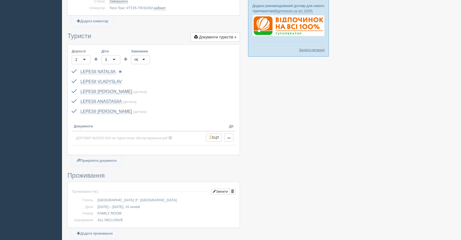
scroll to position [166, 0]
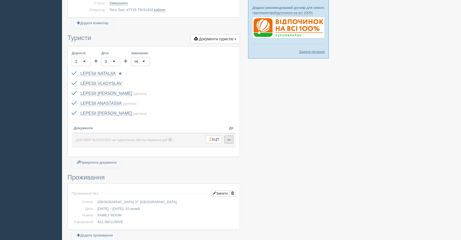
click at [230, 141] on button "button" at bounding box center [228, 140] width 9 height 8
click at [186, 141] on link "ДОГОВІР №2025-030 на туристичне обслуговування.pdf" at bounding box center [138, 140] width 128 height 9
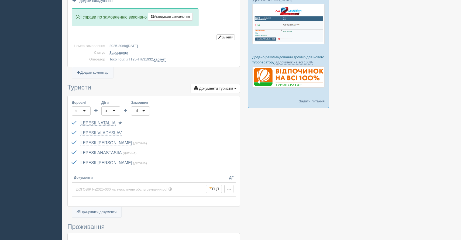
scroll to position [0, 0]
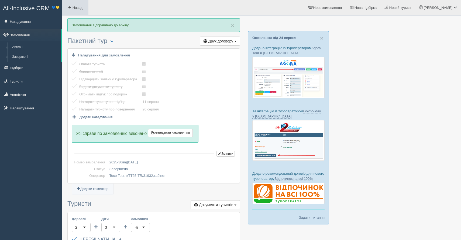
click at [76, 10] on link "Назад" at bounding box center [75, 7] width 26 height 15
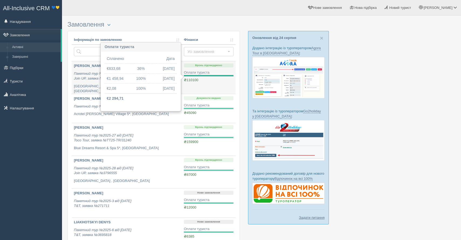
click at [185, 81] on span "₴110100" at bounding box center [191, 80] width 14 height 4
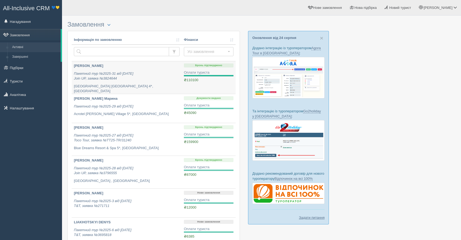
click at [204, 83] on td "Бронь підтверджено Оплати туриста ₴110100 ₴0,00" at bounding box center [209, 77] width 54 height 33
click at [202, 68] on div "Бронь підтверджено Оплати туриста ₴110100 ₴0,00" at bounding box center [209, 73] width 50 height 19
click at [164, 72] on p "Пакетний тур №2025-31 від 22.08.2025 Join UP, заявка №3824644" at bounding box center [127, 76] width 106 height 10
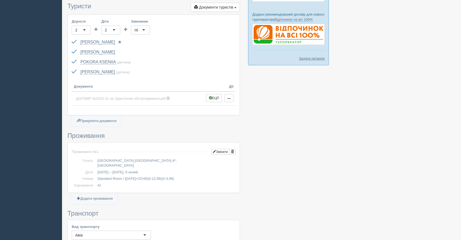
scroll to position [137, 0]
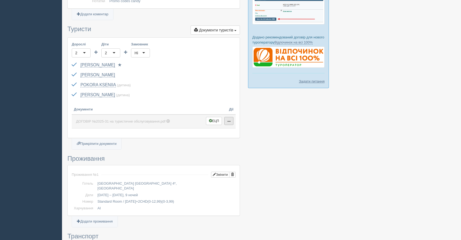
click at [229, 122] on span "button" at bounding box center [228, 121] width 3 height 3
click at [215, 121] on button "ЕЦП" at bounding box center [214, 121] width 16 height 8
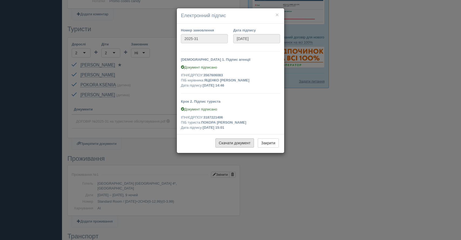
click at [236, 146] on link "Скачати документ" at bounding box center [234, 143] width 39 height 9
click at [263, 145] on button "Закрити" at bounding box center [267, 143] width 21 height 9
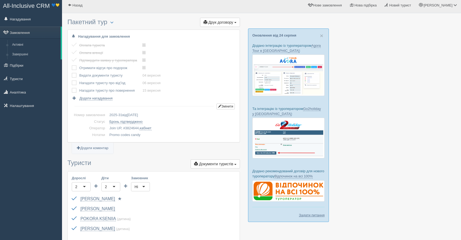
scroll to position [0, 0]
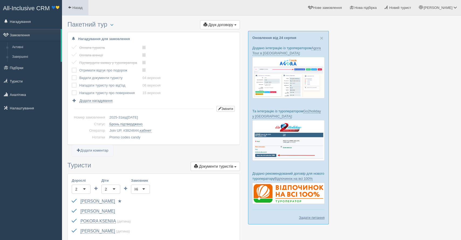
click at [72, 10] on link "Назад" at bounding box center [75, 7] width 26 height 15
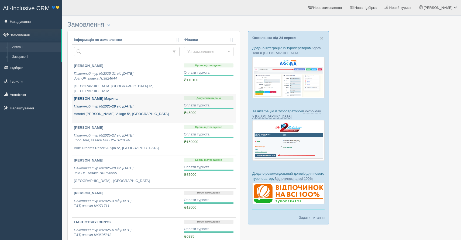
click at [162, 106] on p "Пакетний тур №2025-29 від [DATE]" at bounding box center [127, 106] width 106 height 5
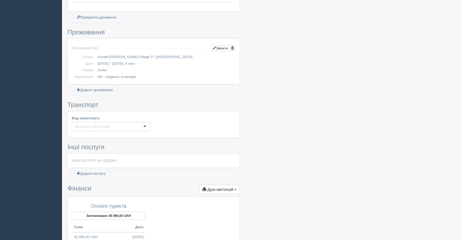
scroll to position [136, 0]
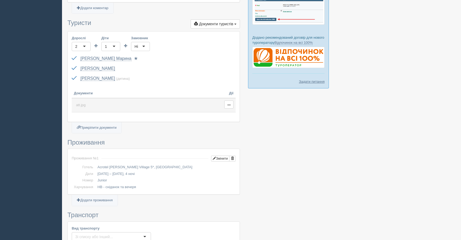
click at [115, 102] on link "att.jpg" at bounding box center [147, 105] width 146 height 9
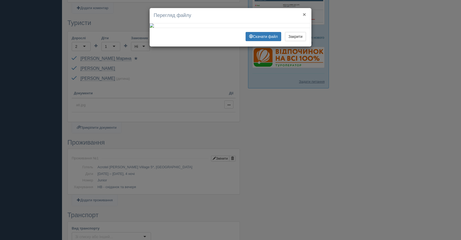
click at [304, 15] on button "×" at bounding box center [303, 15] width 3 height 6
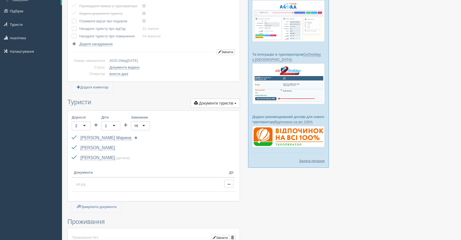
scroll to position [0, 0]
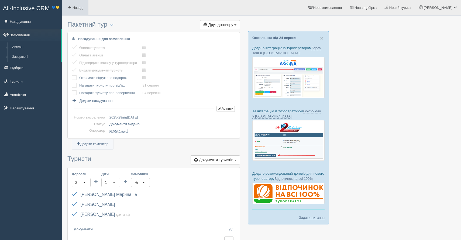
click at [77, 13] on link "Назад" at bounding box center [75, 7] width 26 height 15
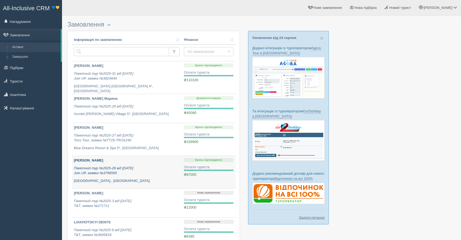
click at [159, 176] on p "Пакетний тур №2025-28 від [DATE] Join UP, заявка №3796555" at bounding box center [127, 171] width 106 height 10
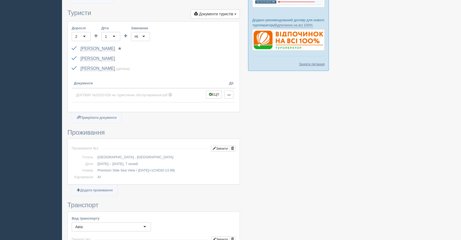
scroll to position [158, 0]
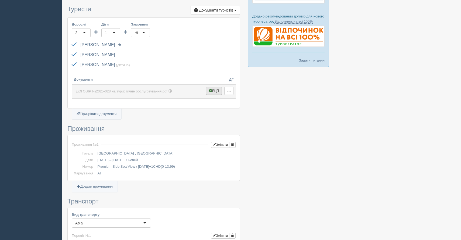
click at [214, 94] on button "ЕЦП" at bounding box center [214, 91] width 16 height 8
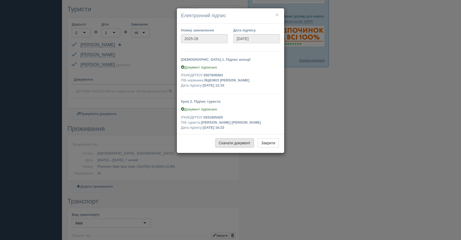
click at [219, 139] on link "Скачати документ" at bounding box center [234, 143] width 39 height 9
click at [277, 17] on button "×" at bounding box center [276, 15] width 3 height 6
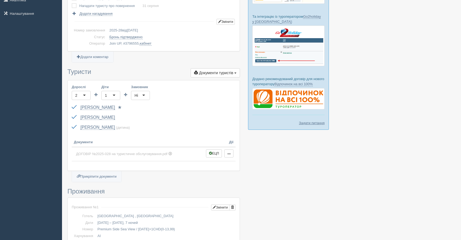
scroll to position [0, 0]
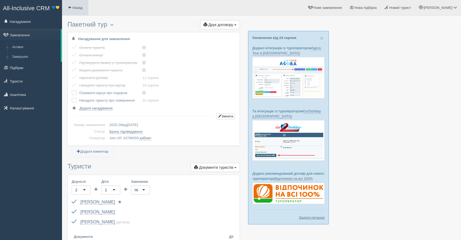
click at [84, 9] on link "Назад" at bounding box center [75, 7] width 26 height 15
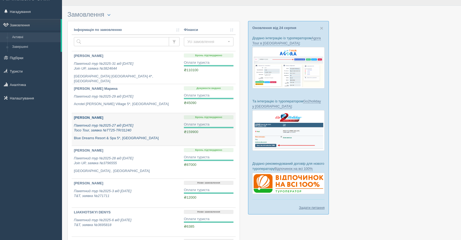
scroll to position [11, 0]
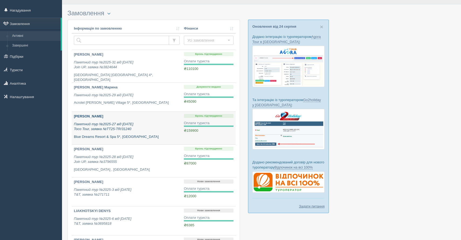
click at [162, 129] on p "Пакетний тур №2025-27 від 06.08.2025 Toco Tour, заявка №TT25-TR/31240" at bounding box center [127, 127] width 106 height 10
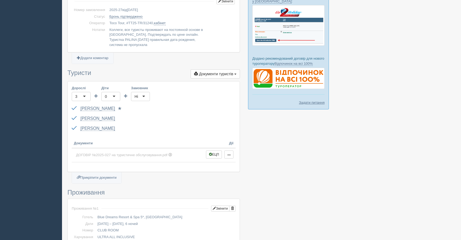
scroll to position [115, 0]
click at [215, 156] on button "ЕЦП" at bounding box center [214, 155] width 16 height 8
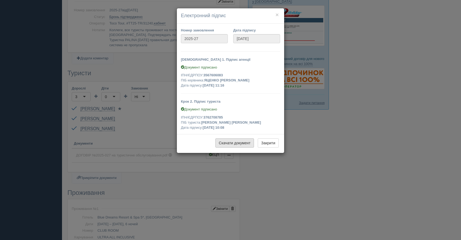
click at [230, 145] on link "Скачати документ" at bounding box center [234, 143] width 39 height 9
click at [266, 143] on button "Закрити" at bounding box center [267, 143] width 21 height 9
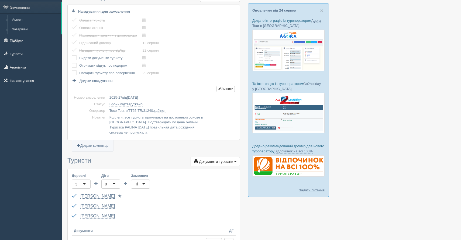
scroll to position [0, 0]
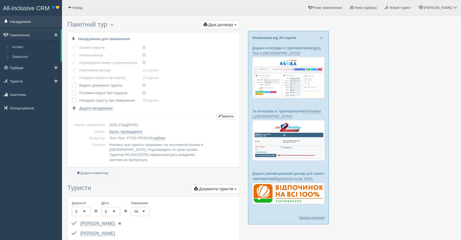
click at [18, 25] on link "Нагадування" at bounding box center [31, 22] width 62 height 12
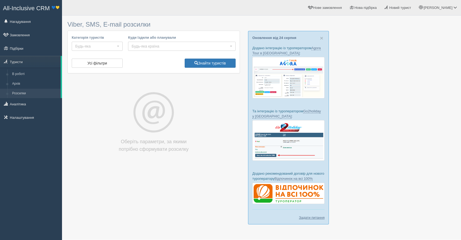
select select
